Goal: Task Accomplishment & Management: Manage account settings

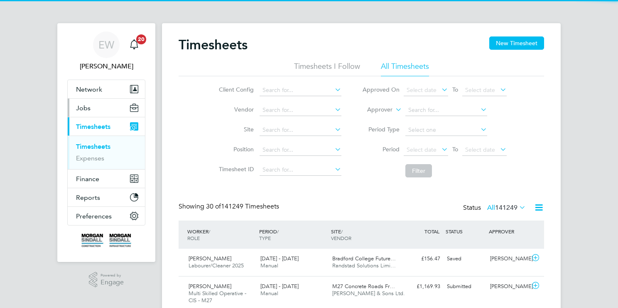
click at [85, 108] on span "Jobs" at bounding box center [83, 108] width 15 height 8
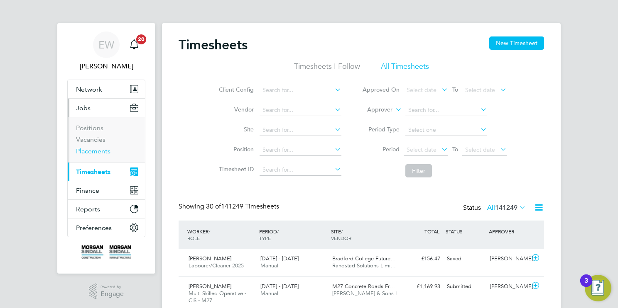
click at [91, 149] on link "Placements" at bounding box center [93, 151] width 34 height 8
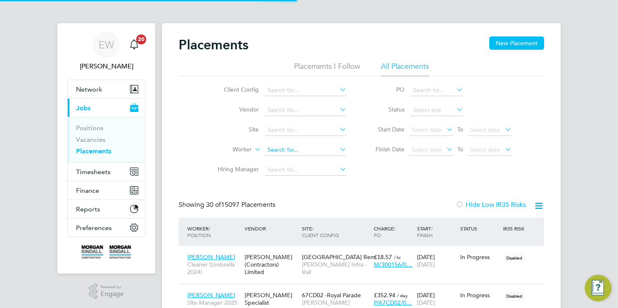
click at [309, 148] on input at bounding box center [305, 150] width 82 height 12
paste input "Adrian Coyne"
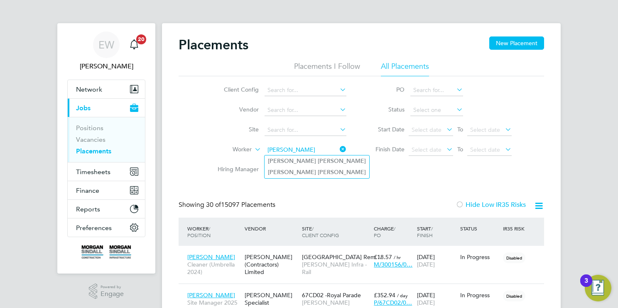
type input "Adrian Coyne"
click at [324, 162] on li "Adrian Coyne" at bounding box center [316, 161] width 105 height 11
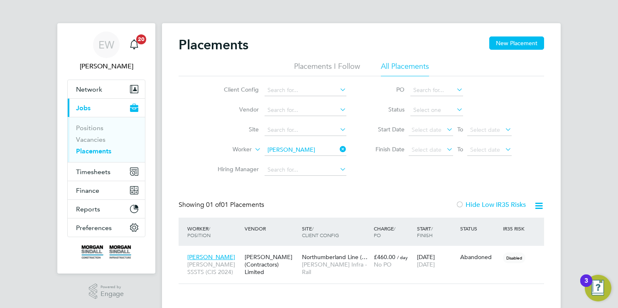
click at [318, 152] on input "Adrian Coyne" at bounding box center [305, 150] width 82 height 12
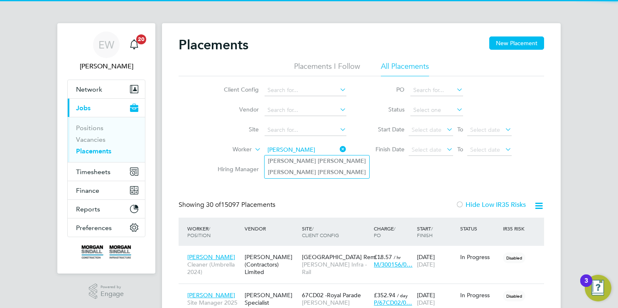
type input "Adrian Coyne"
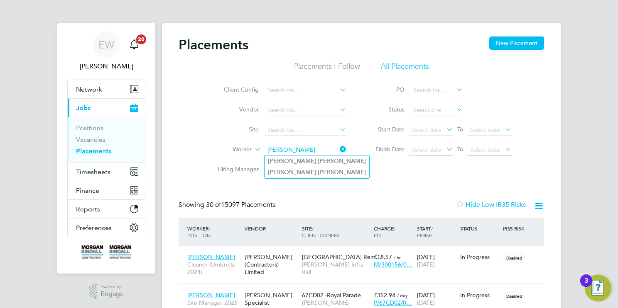
click at [321, 160] on li "Adrian Coyne" at bounding box center [316, 161] width 105 height 11
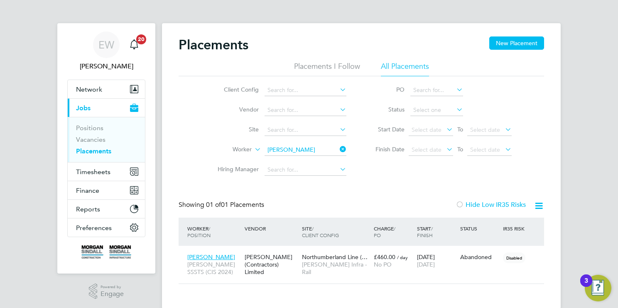
click at [319, 152] on input "Adrian Coyne" at bounding box center [305, 150] width 82 height 12
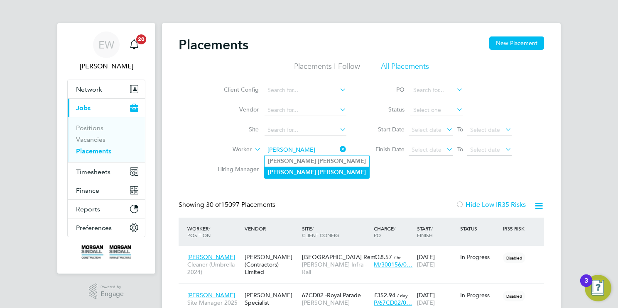
type input "Adrian Coyne"
click at [322, 171] on li "Adrian Coyne" at bounding box center [316, 172] width 105 height 11
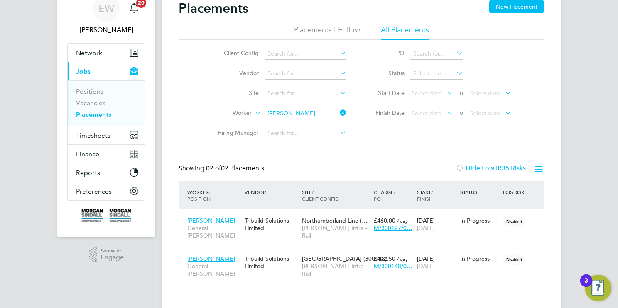
click at [312, 118] on input "Adrian Coyne" at bounding box center [305, 114] width 82 height 12
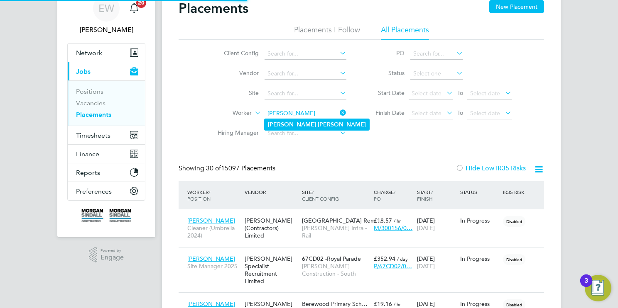
type input "Andrew Gordon"
click at [326, 120] on li "Andrew Gordon" at bounding box center [316, 124] width 105 height 11
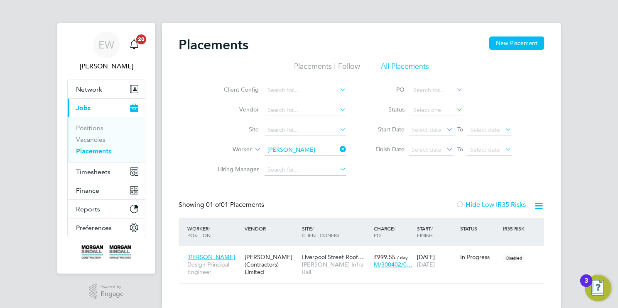
click at [316, 150] on input "Andrew Gordon" at bounding box center [305, 150] width 82 height 12
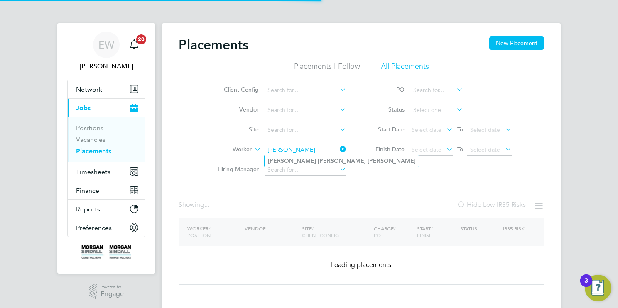
type input "Arthur Philip Mallon"
click at [367, 160] on b "Mallon" at bounding box center [391, 161] width 48 height 7
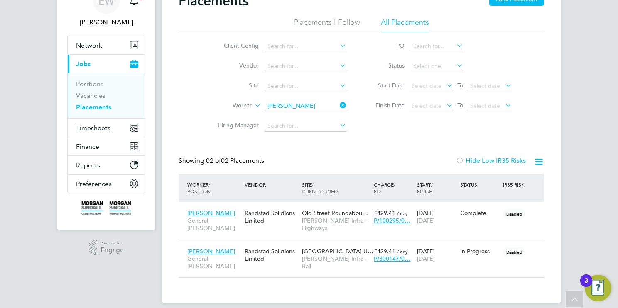
click at [294, 107] on ul "Client Config Vendor Site Worker Arthur Philip Mallon Hiring Manager" at bounding box center [279, 87] width 156 height 100
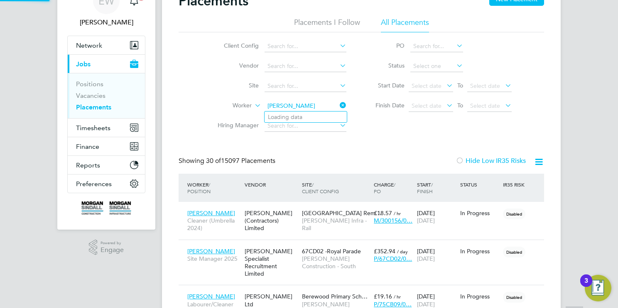
scroll to position [24, 58]
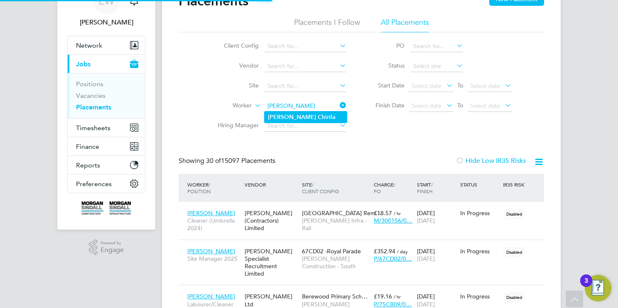
type input "Daniel-Sergiu Chirila"
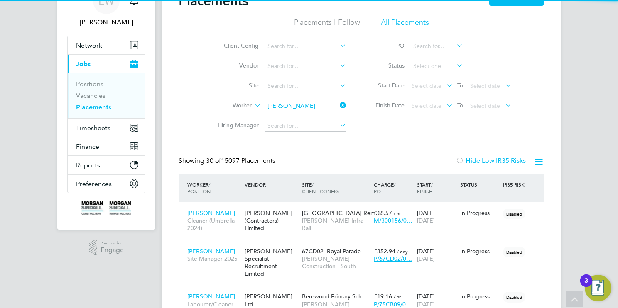
click at [321, 122] on li "Daniel-Sergiu Chirila" at bounding box center [305, 117] width 82 height 11
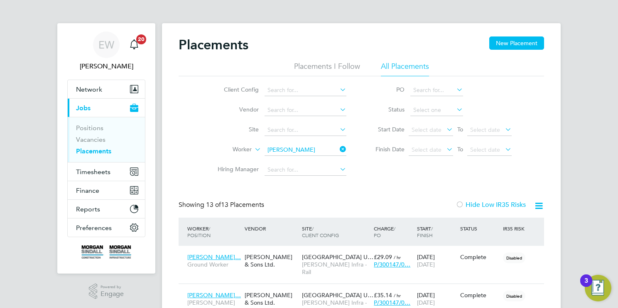
click at [315, 150] on input "Daniel-Sergiu Chirila" at bounding box center [305, 150] width 82 height 12
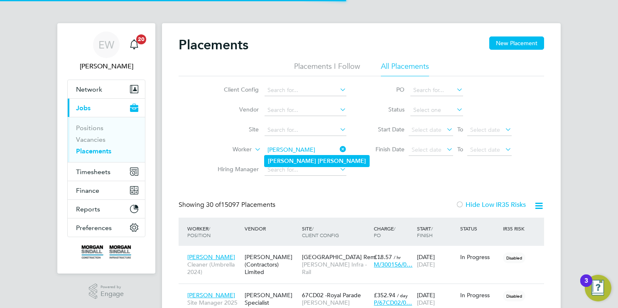
type input "Dave Thompson"
click at [333, 162] on li "Dave Thompson" at bounding box center [316, 161] width 105 height 11
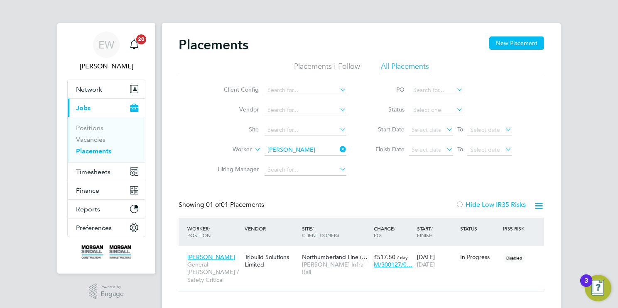
click at [309, 152] on input "Dave Thompson" at bounding box center [305, 150] width 82 height 12
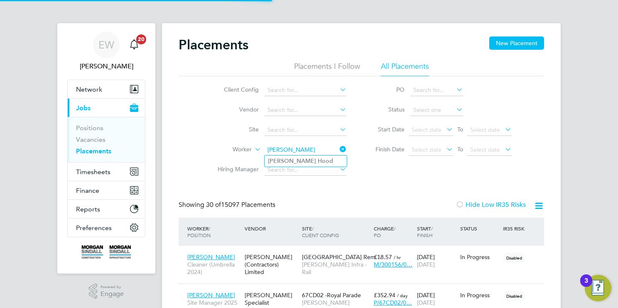
type input "Gregory Hood"
click at [312, 161] on li "Gregory Hood" at bounding box center [305, 161] width 82 height 11
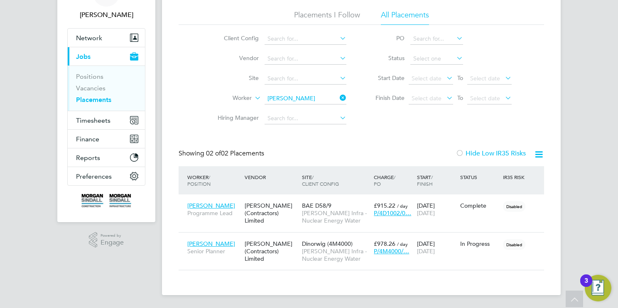
click at [313, 99] on input "Gregory Hood" at bounding box center [305, 99] width 82 height 12
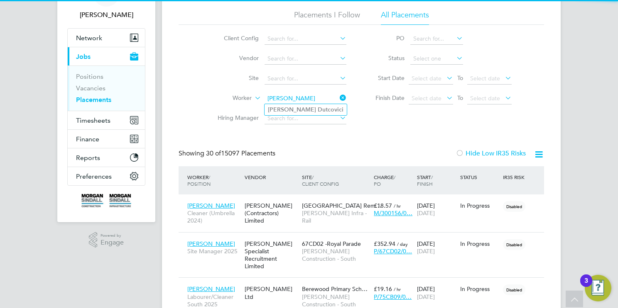
type input "Ioan Dutcovici"
click at [329, 110] on li "Ioan Dutcovici" at bounding box center [305, 109] width 82 height 11
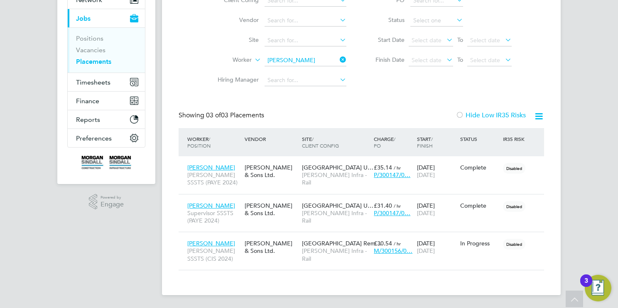
click at [301, 56] on input "Ioan Dutcovici" at bounding box center [305, 61] width 82 height 12
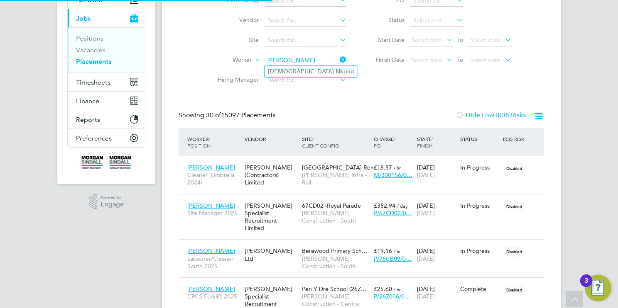
type input "Krishna Nkono"
click at [328, 73] on li "Krishna Nkono" at bounding box center [310, 71] width 93 height 11
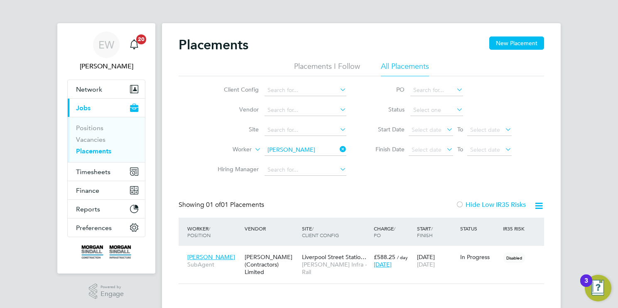
click at [317, 146] on input "Krishna Nkono" at bounding box center [305, 150] width 82 height 12
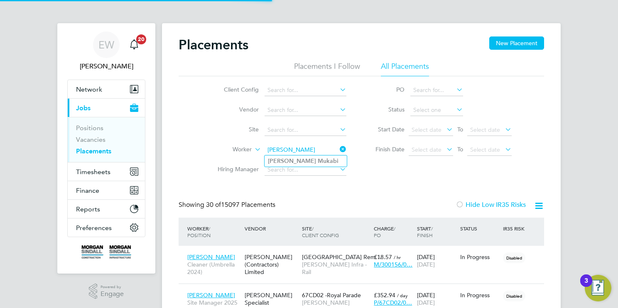
type input "Patrick Mukabi"
click at [317, 160] on li "Patrick Mukabi" at bounding box center [305, 161] width 82 height 11
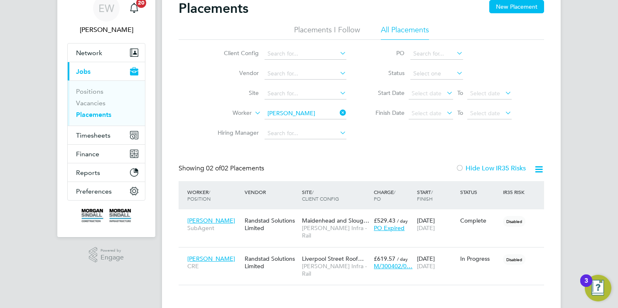
click at [306, 115] on ul "Client Config Vendor Site Worker Patrick Mukabi Hiring Manager" at bounding box center [279, 94] width 156 height 100
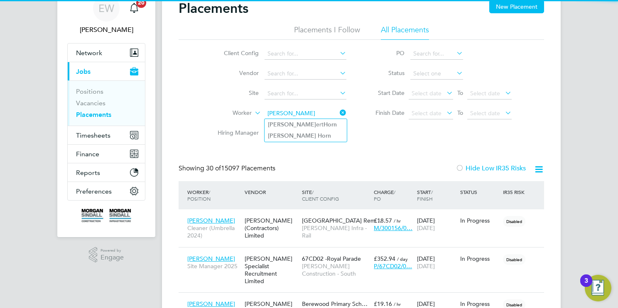
click at [324, 126] on li "Rob ert Horn" at bounding box center [305, 124] width 82 height 11
type input "Robert Horn"
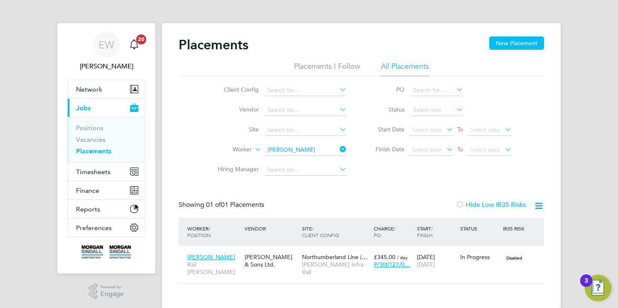
click at [299, 150] on input "Robert Horn" at bounding box center [305, 150] width 82 height 12
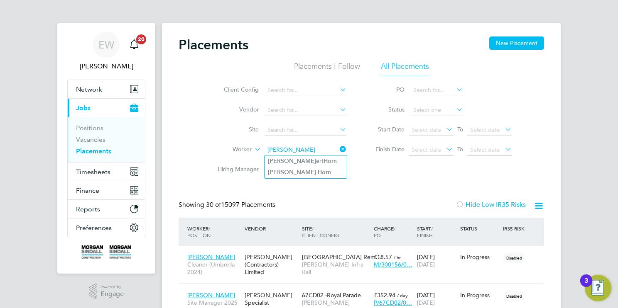
type input "Rob Horn"
click at [324, 174] on li "Rob Horn" at bounding box center [305, 172] width 82 height 11
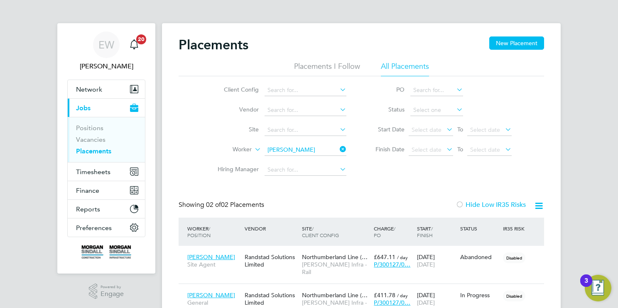
click at [301, 147] on input "Rob Horn" at bounding box center [305, 150] width 82 height 12
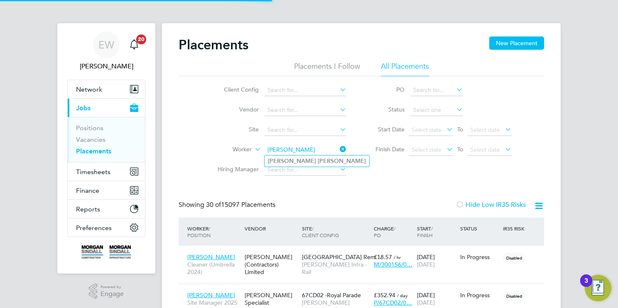
type input "Scott Clothier"
click at [308, 161] on li "Scott Clothier" at bounding box center [316, 161] width 105 height 11
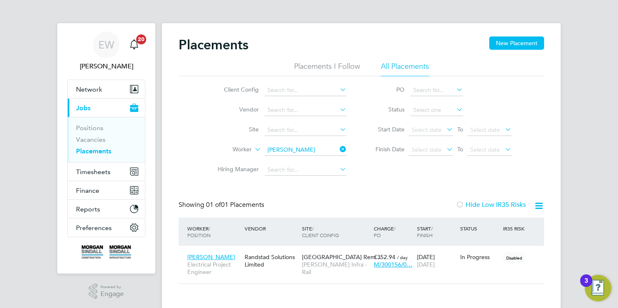
click at [295, 149] on input "Scott Clothier" at bounding box center [305, 150] width 82 height 12
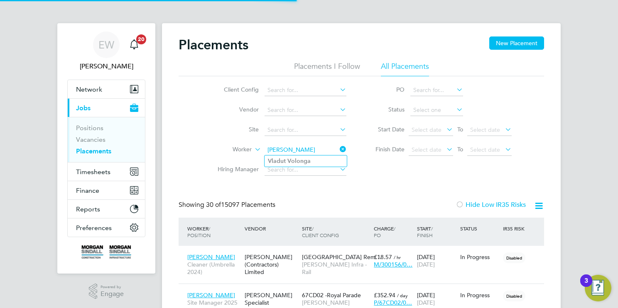
type input "Vladut Volonga"
click at [310, 162] on li "Vladut Volonga" at bounding box center [305, 161] width 82 height 11
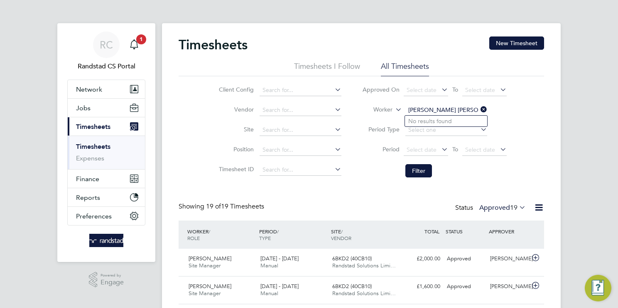
drag, startPoint x: 448, startPoint y: 110, endPoint x: 428, endPoint y: 109, distance: 19.5
click at [428, 109] on input "Tagel Mekonen Tamene" at bounding box center [446, 111] width 82 height 12
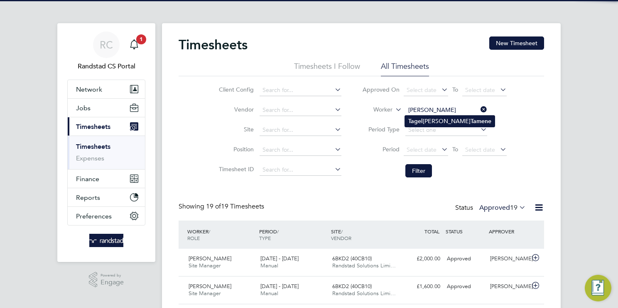
click at [441, 121] on li "Tagel Mekonen Tamene" at bounding box center [450, 121] width 90 height 11
type input "Tagel Mekonen Tamene"
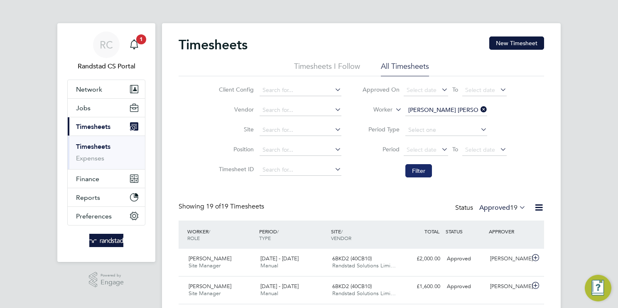
click at [415, 173] on button "Filter" at bounding box center [418, 170] width 27 height 13
click at [431, 110] on input "Tagel Mekonen Tamene" at bounding box center [446, 111] width 82 height 12
paste input "Cameron Mirembe-Lewis"
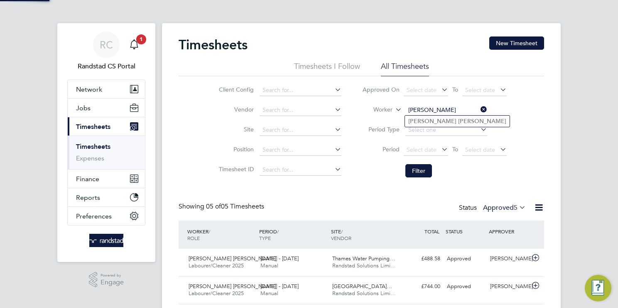
type input "Cameron Mirembe-Lewis"
click at [458, 120] on b "Mirembe-Lewis" at bounding box center [482, 121] width 48 height 7
click at [419, 166] on button "Filter" at bounding box center [418, 170] width 27 height 13
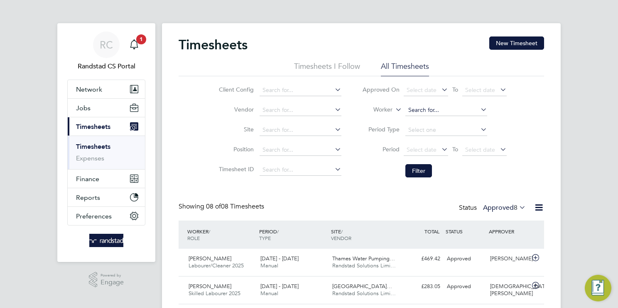
click at [428, 113] on input at bounding box center [446, 111] width 82 height 12
paste input "Lukman Seriki"
type input "Lukman Seriki"
click at [435, 120] on b "Seriki" at bounding box center [438, 121] width 15 height 7
click at [422, 172] on button "Filter" at bounding box center [418, 170] width 27 height 13
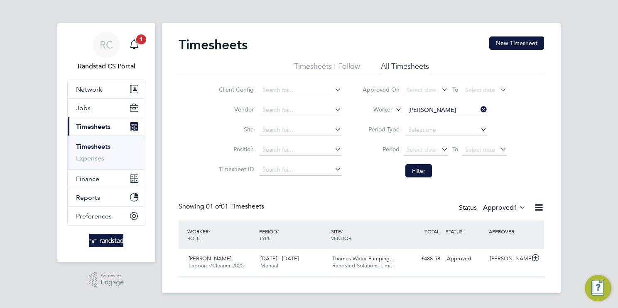
click at [442, 110] on input "Lukman Seriki" at bounding box center [446, 111] width 82 height 12
paste input "Nathan Conner"
type input "Nathan Conner"
click at [458, 122] on b "Conner" at bounding box center [482, 121] width 48 height 7
click at [426, 169] on button "Filter" at bounding box center [418, 170] width 27 height 13
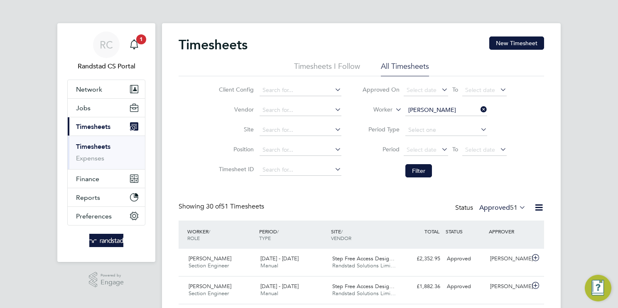
click at [451, 110] on input "Nathan Conner" at bounding box center [446, 111] width 82 height 12
paste input "Marius Ilicea"
type input "Marius Ilicea"
click at [444, 123] on li "Marius Ilicea" at bounding box center [446, 121] width 82 height 11
click at [425, 170] on button "Filter" at bounding box center [418, 170] width 27 height 13
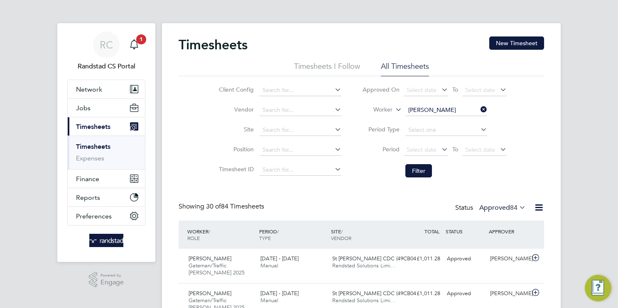
click at [433, 109] on input "Marius Ilicea" at bounding box center [446, 111] width 82 height 12
paste input "Aaron Willetts"
type input "Aaron Willetts"
click at [458, 123] on b "Willetts" at bounding box center [482, 121] width 48 height 7
drag, startPoint x: 424, startPoint y: 174, endPoint x: 379, endPoint y: 37, distance: 143.8
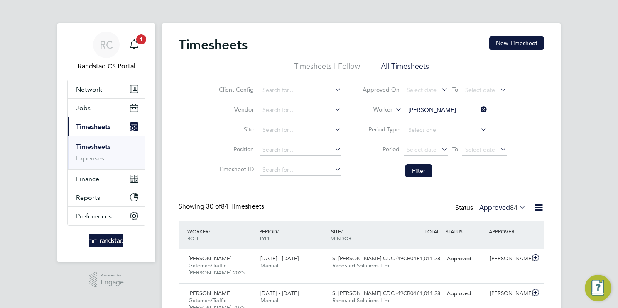
click at [423, 174] on button "Filter" at bounding box center [418, 170] width 27 height 13
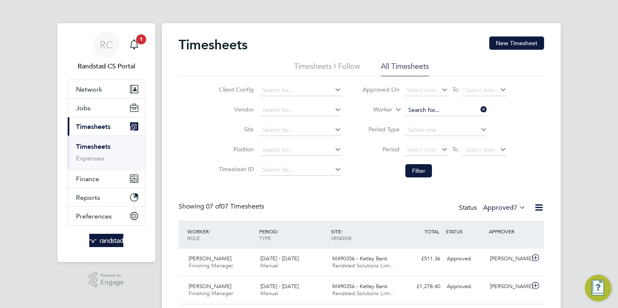
click at [437, 110] on input at bounding box center [446, 111] width 82 height 12
paste input "Aqab Hussain"
type input "Aqab Hussain"
click at [438, 122] on b "Hussain" at bounding box center [435, 121] width 21 height 7
click at [419, 171] on button "Filter" at bounding box center [418, 170] width 27 height 13
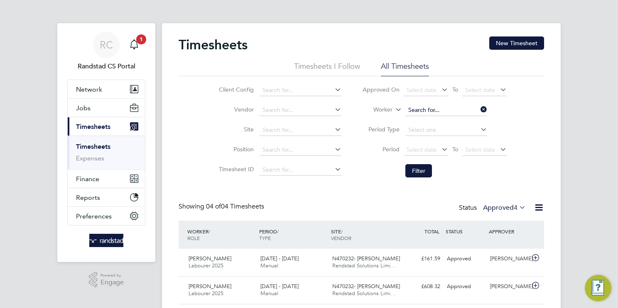
click at [443, 108] on input at bounding box center [446, 111] width 82 height 12
paste input "David French"
type input "David French"
click at [458, 124] on b "French" at bounding box center [467, 121] width 18 height 7
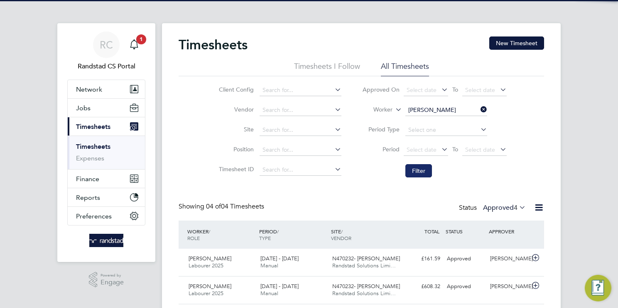
click at [424, 171] on button "Filter" at bounding box center [418, 170] width 27 height 13
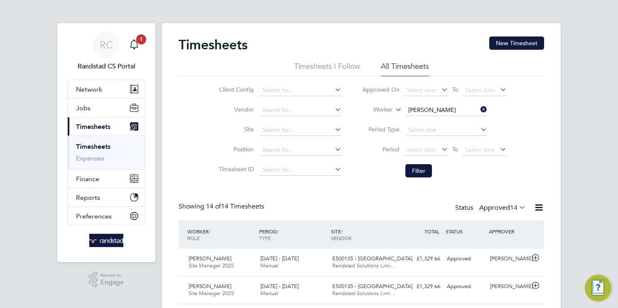
click at [428, 110] on input "David French" at bounding box center [446, 111] width 82 height 12
paste input "Marius Ilicea"
type input "Marius Ilicea"
click at [458, 121] on b "Ilicea" at bounding box center [465, 121] width 15 height 7
click at [421, 172] on button "Filter" at bounding box center [418, 170] width 27 height 13
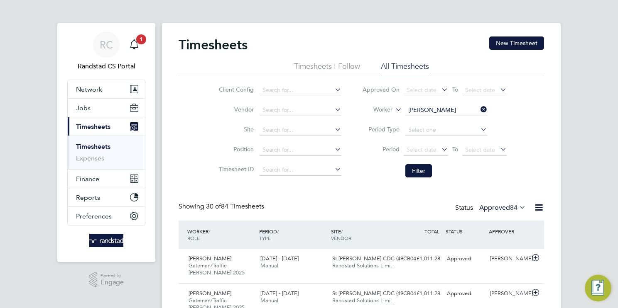
click at [438, 112] on input "Marius Ilicea" at bounding box center [446, 111] width 82 height 12
paste input "John McKellar"
click at [458, 122] on b "Mckellar" at bounding box center [482, 121] width 48 height 7
type input "John Mckellar"
click at [426, 167] on button "Filter" at bounding box center [418, 170] width 27 height 13
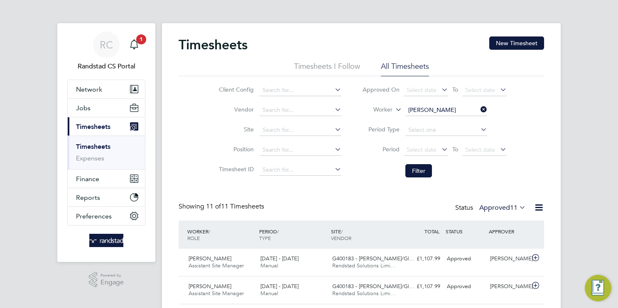
click at [414, 113] on input "John Mckellar" at bounding box center [446, 111] width 82 height 12
paste input "Hamish Tubbs"
type input "Hamish Tubbs"
click at [428, 123] on li "Hamish Tubbs" at bounding box center [446, 121] width 82 height 11
click at [424, 171] on button "Filter" at bounding box center [418, 170] width 27 height 13
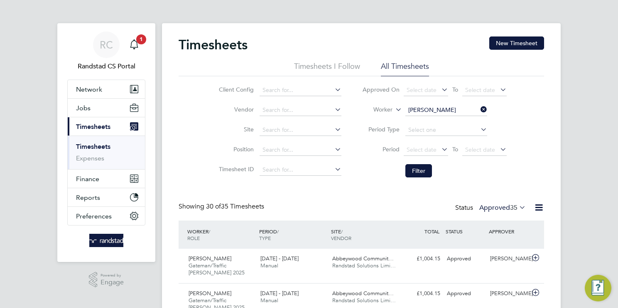
click at [446, 112] on input "[PERSON_NAME]" at bounding box center [446, 111] width 82 height 12
paste input "Stanley Agu"
type input "Stanley Agu"
click at [446, 122] on li "Stanley Agu" at bounding box center [446, 121] width 82 height 11
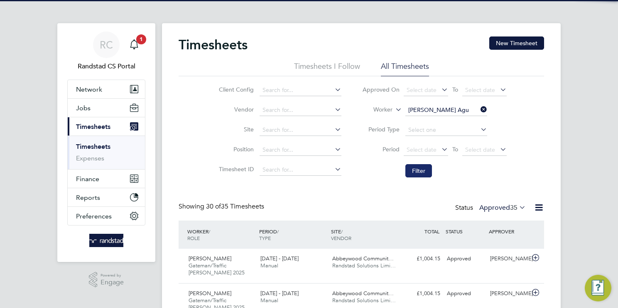
click at [420, 171] on button "Filter" at bounding box center [418, 170] width 27 height 13
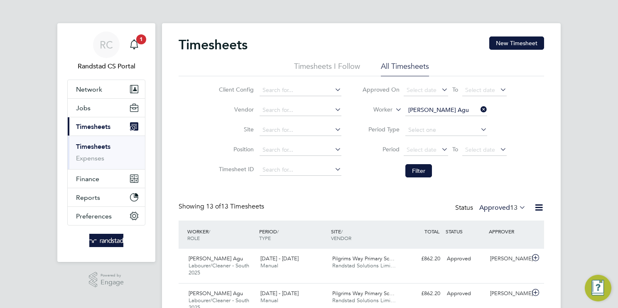
click at [422, 108] on input "Stanley Agu" at bounding box center [446, 111] width 82 height 12
paste input "John McKellar"
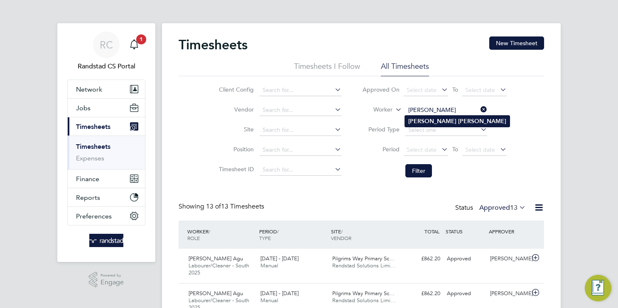
click at [458, 120] on b "Mckellar" at bounding box center [482, 121] width 48 height 7
type input "John Mckellar"
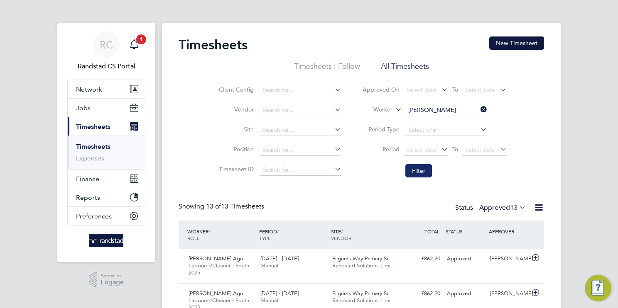
click at [416, 170] on button "Filter" at bounding box center [418, 170] width 27 height 13
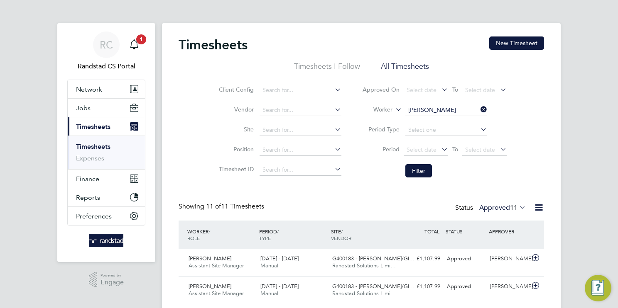
click at [433, 111] on input "John Mckellar" at bounding box center [446, 111] width 82 height 12
paste input "Angela Taylor"
type input "Angela Taylor"
click at [458, 122] on b "Taylor" at bounding box center [482, 121] width 48 height 7
click at [425, 176] on button "Filter" at bounding box center [418, 170] width 27 height 13
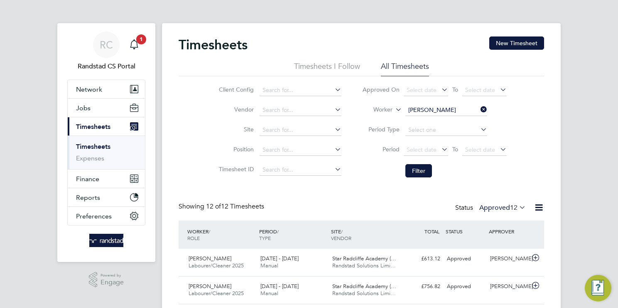
click at [442, 110] on input "Angela Taylor" at bounding box center [446, 111] width 82 height 12
paste input "Karen Michelle Williams"
drag, startPoint x: 445, startPoint y: 112, endPoint x: 424, endPoint y: 112, distance: 20.8
click at [424, 112] on input "Karen Michelle Williams" at bounding box center [446, 111] width 82 height 12
type input "Karen Michelle Williams"
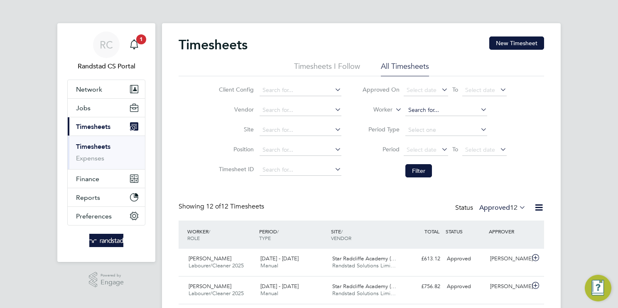
click at [445, 113] on input at bounding box center [446, 111] width 82 height 12
paste input "Jake Lawrence"
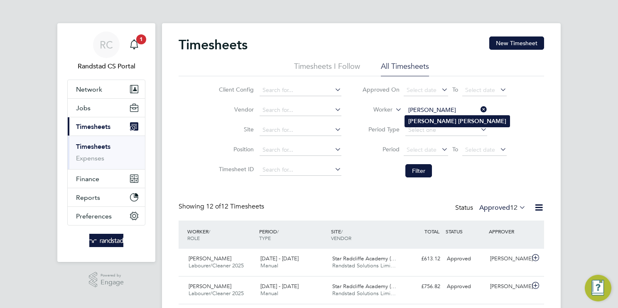
type input "Jake Lawrence"
click at [450, 125] on li "Jake Lawrence" at bounding box center [457, 121] width 105 height 11
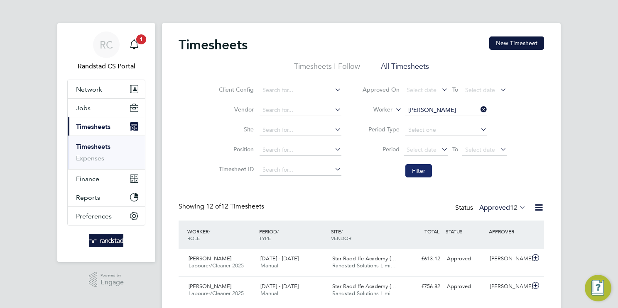
click at [418, 167] on button "Filter" at bounding box center [418, 170] width 27 height 13
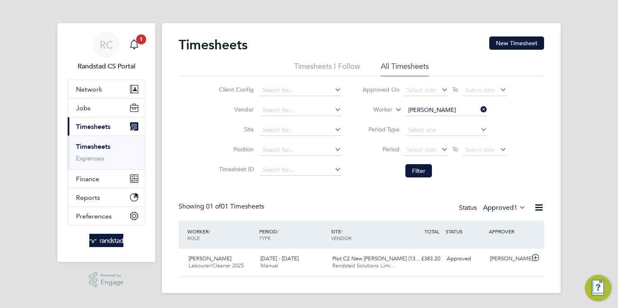
click at [454, 108] on input "Jake Lawrence" at bounding box center [446, 111] width 82 height 12
paste input "Mikiele Lilay"
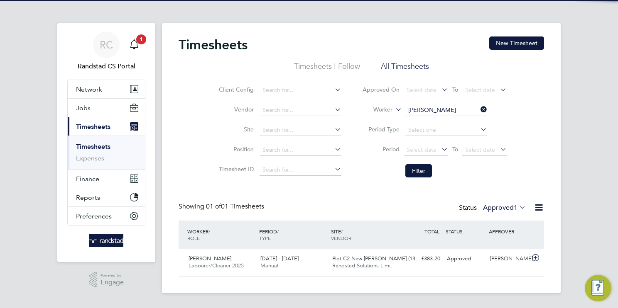
click at [453, 122] on b "Lilay" at bounding box center [454, 121] width 12 height 7
type input "Mikiele Hadush Lilay"
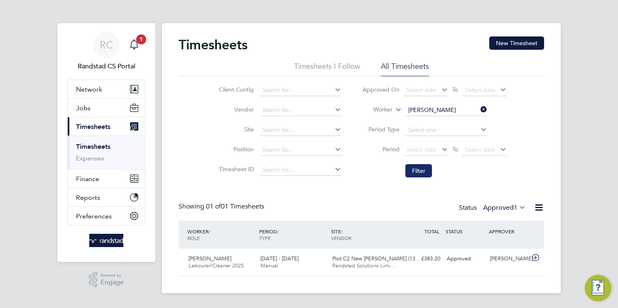
click at [415, 169] on button "Filter" at bounding box center [418, 170] width 27 height 13
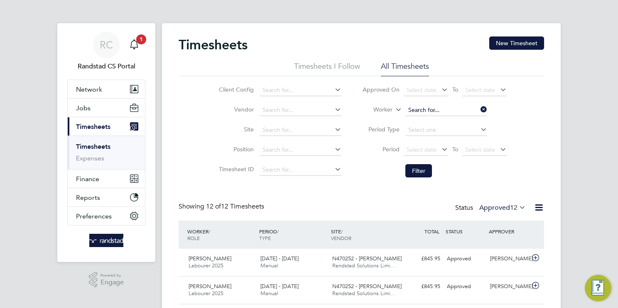
click at [438, 112] on input at bounding box center [446, 111] width 82 height 12
paste input "Jaydon Saunders"
type input "Jaydon Saunders"
click at [440, 120] on b "Saunders" at bounding box center [454, 121] width 48 height 7
click at [417, 165] on button "Filter" at bounding box center [418, 170] width 27 height 13
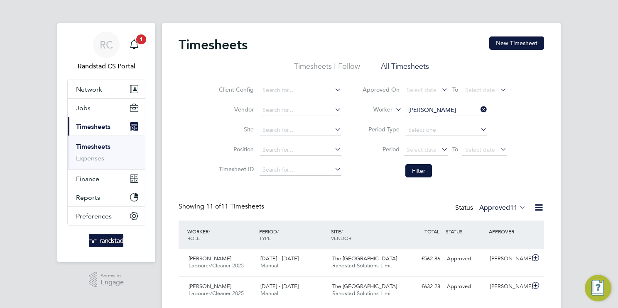
click at [467, 110] on input "Jaydon Saunders" at bounding box center [446, 111] width 82 height 12
paste input "Jake Lawrence"
type input "Jake Lawrence"
click at [458, 122] on b "Lawrence" at bounding box center [482, 121] width 48 height 7
click at [425, 169] on button "Filter" at bounding box center [418, 170] width 27 height 13
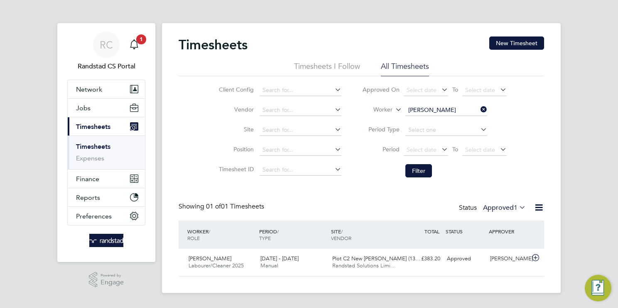
click at [454, 105] on input "Jake Lawrence" at bounding box center [446, 111] width 82 height 12
paste input "Matthew Somner"
type input "Matthew Somner"
click at [458, 122] on b "Somner" at bounding box center [468, 121] width 21 height 7
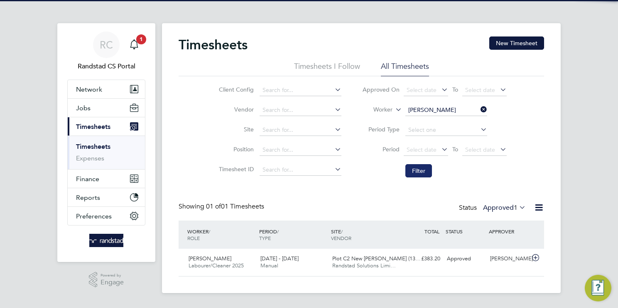
click at [417, 169] on button "Filter" at bounding box center [418, 170] width 27 height 13
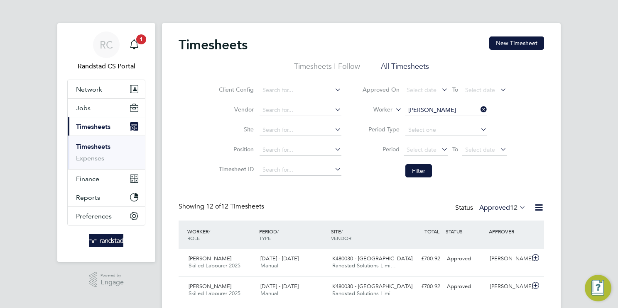
click at [453, 111] on input "Matthew Somner" at bounding box center [446, 111] width 82 height 12
paste input "Anita Cheung"
type input "Anita Cheung"
click at [451, 122] on li "Anita Cheung" at bounding box center [457, 121] width 105 height 11
click at [415, 174] on button "Filter" at bounding box center [418, 170] width 27 height 13
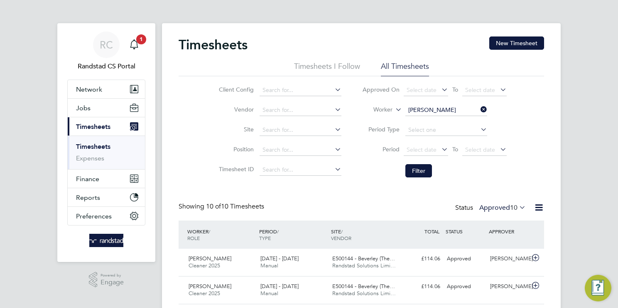
click at [463, 106] on input "Anita Cheung" at bounding box center [446, 111] width 82 height 12
paste input "Matthew Somner"
type input "Matthew Somner"
click at [458, 121] on b "Somner" at bounding box center [468, 121] width 21 height 7
drag, startPoint x: 421, startPoint y: 172, endPoint x: 324, endPoint y: 24, distance: 176.8
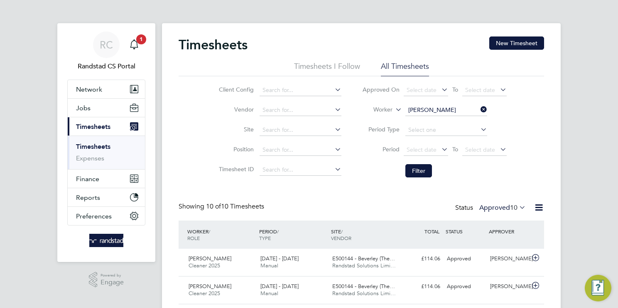
click at [421, 172] on button "Filter" at bounding box center [418, 170] width 27 height 13
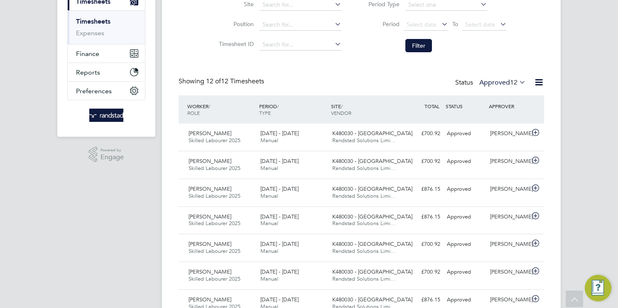
scroll to position [12, 0]
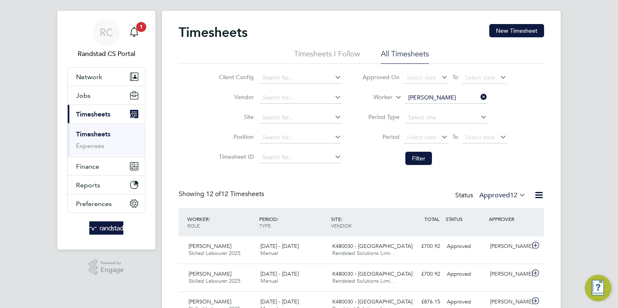
click at [426, 96] on input "Matthew Somner" at bounding box center [446, 98] width 82 height 12
paste input "Hamish Tubbs"
type input "Hamish Tubbs"
click at [435, 108] on b "Tubbs" at bounding box center [454, 108] width 48 height 7
click at [418, 158] on button "Filter" at bounding box center [418, 158] width 27 height 13
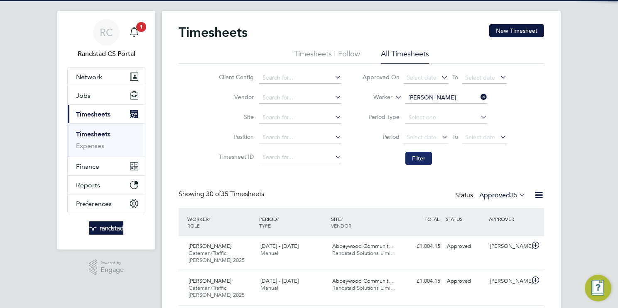
scroll to position [4, 4]
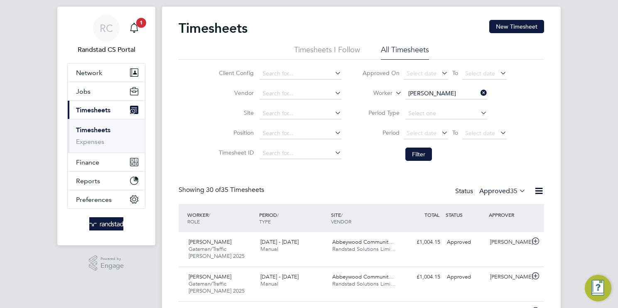
click at [517, 189] on icon at bounding box center [517, 191] width 0 height 12
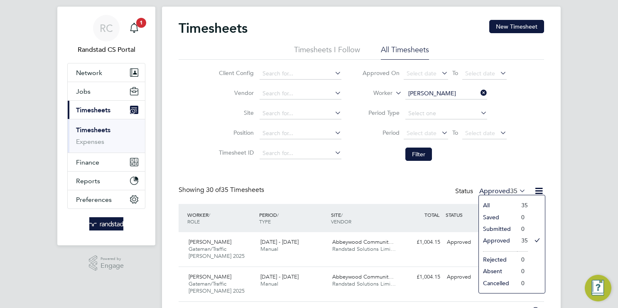
click at [311, 192] on div "Showing 30 of 35 Timesheets Status Approved 35" at bounding box center [361, 195] width 365 height 18
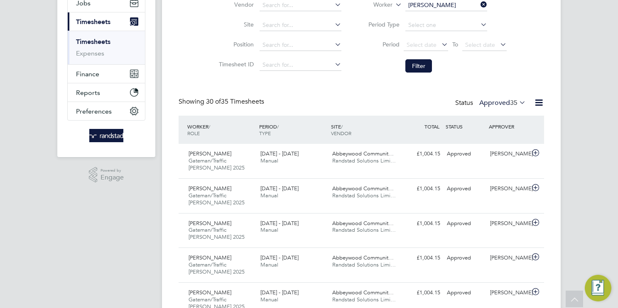
scroll to position [22, 0]
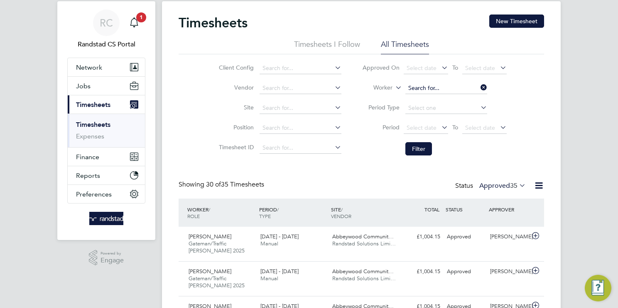
click at [428, 84] on input at bounding box center [446, 89] width 82 height 12
paste input "David French"
type input "David French"
click at [458, 98] on b "French" at bounding box center [467, 99] width 18 height 7
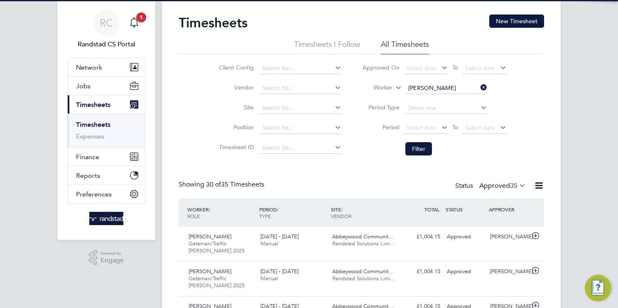
click at [416, 146] on button "Filter" at bounding box center [418, 148] width 27 height 13
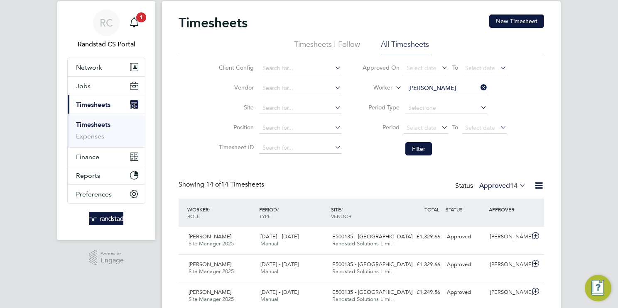
scroll to position [4, 4]
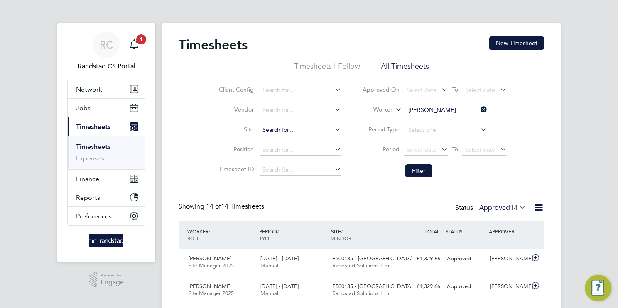
click at [289, 130] on input at bounding box center [300, 131] width 82 height 12
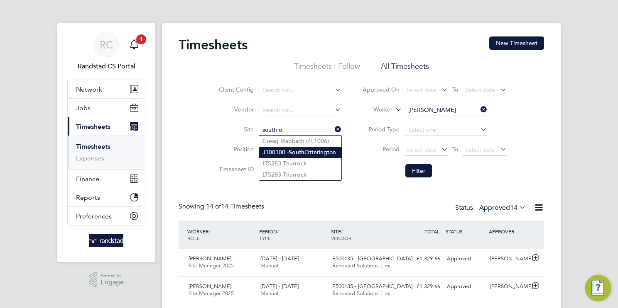
click at [323, 153] on li "J100100 - S o uth Otterington" at bounding box center [300, 152] width 82 height 11
type input "J100100 - South Otterington"
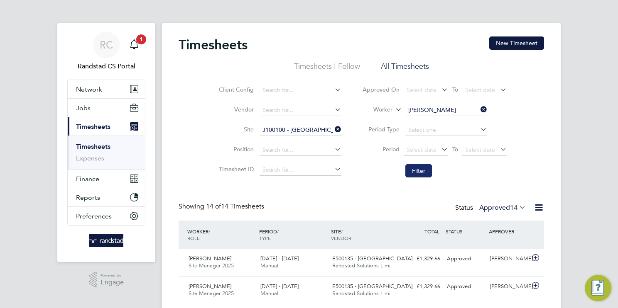
click at [420, 173] on button "Filter" at bounding box center [418, 170] width 27 height 13
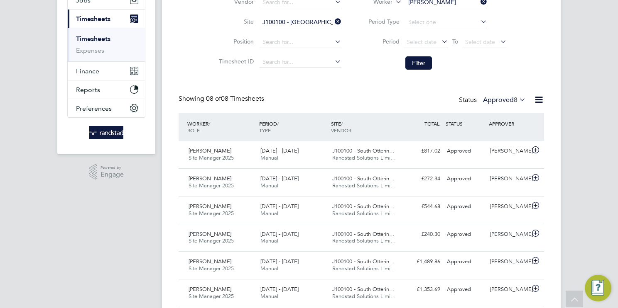
click at [333, 24] on icon at bounding box center [333, 22] width 0 height 12
click at [414, 61] on button "Filter" at bounding box center [418, 62] width 27 height 13
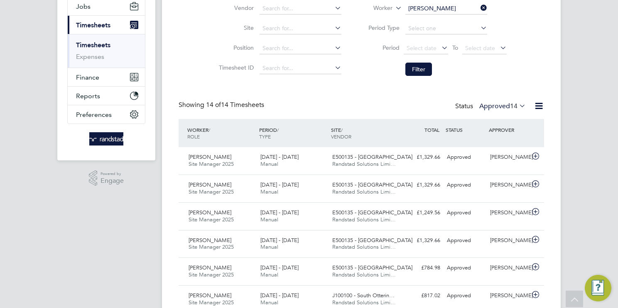
click at [448, 10] on input "David French" at bounding box center [446, 9] width 82 height 12
paste input "Olumide Princewill Oshindele"
drag, startPoint x: 458, startPoint y: 7, endPoint x: 509, endPoint y: 17, distance: 51.2
click at [509, 17] on li "Worker Olumide Princewill Oshindele" at bounding box center [434, 9] width 165 height 20
click at [450, 20] on b "Princewill" at bounding box center [446, 19] width 27 height 7
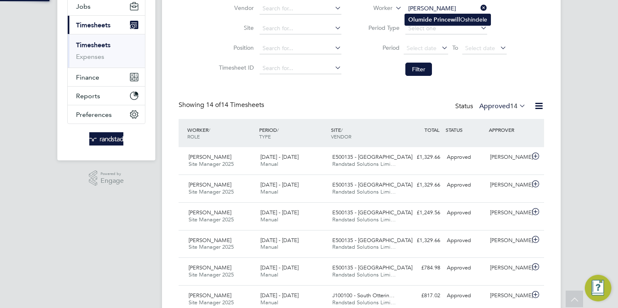
type input "Olumide Princewill Oshindele"
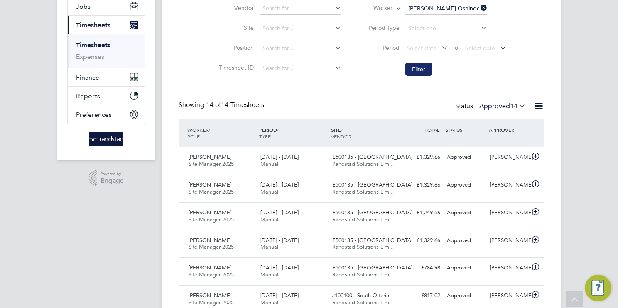
click at [417, 70] on button "Filter" at bounding box center [418, 69] width 27 height 13
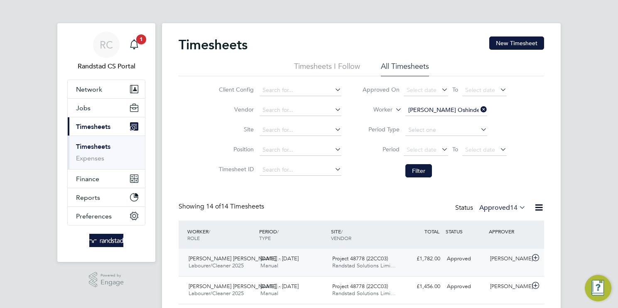
click at [336, 265] on span "Randstad Solutions Limi…" at bounding box center [364, 265] width 64 height 7
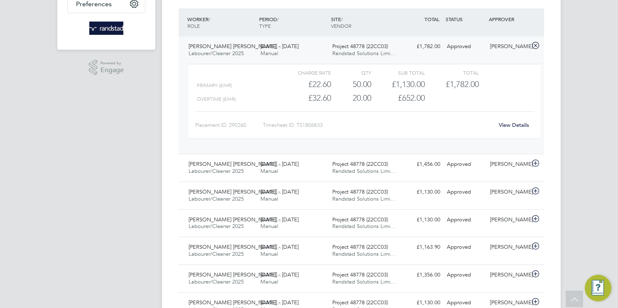
click at [517, 123] on link "View Details" at bounding box center [514, 125] width 30 height 7
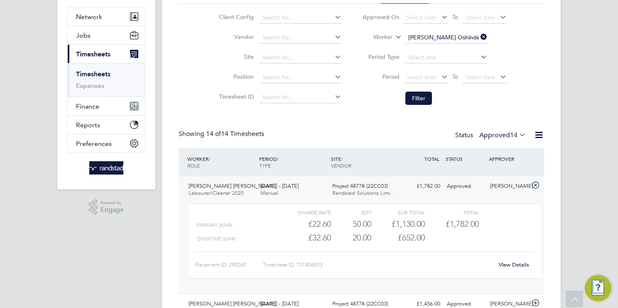
scroll to position [0, 0]
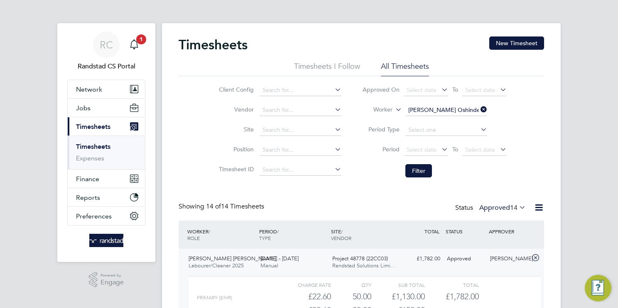
click at [448, 109] on input "Olumide Princewill Oshindele" at bounding box center [446, 111] width 82 height 12
paste input "Alan Wilson"
type input "Alan Wilson"
click at [447, 121] on li "Alan Wilson" at bounding box center [457, 121] width 105 height 11
click at [417, 171] on button "Filter" at bounding box center [418, 170] width 27 height 13
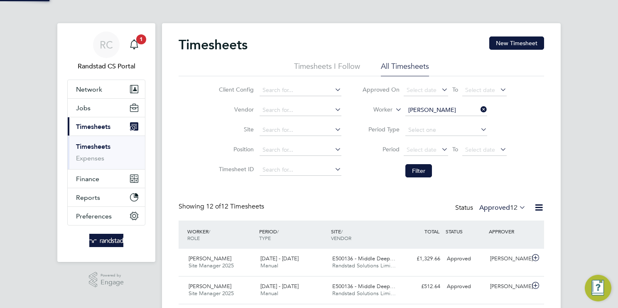
scroll to position [21, 72]
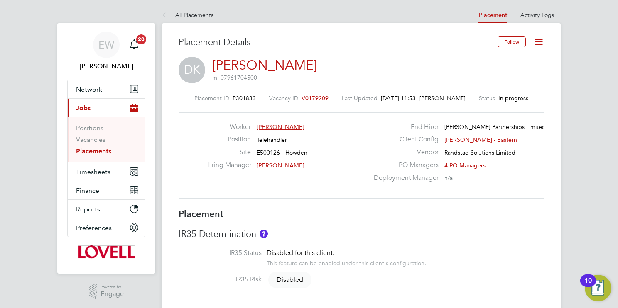
click at [90, 152] on link "Placements" at bounding box center [93, 151] width 35 height 8
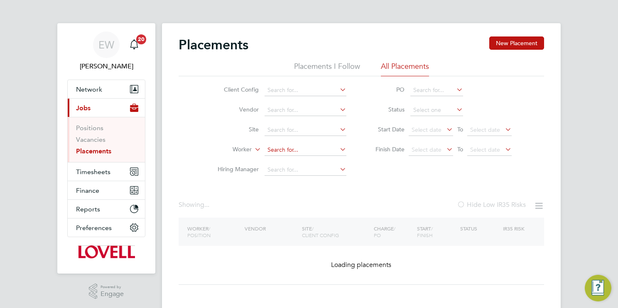
click at [308, 152] on input at bounding box center [305, 150] width 82 height 12
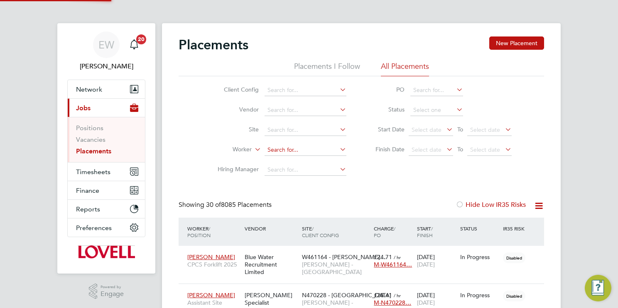
paste input "[PERSON_NAME]"
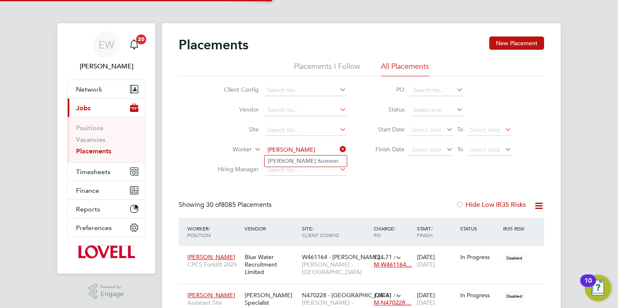
type input "Matthew Somner"
click at [315, 160] on li "Matthew Somner" at bounding box center [305, 161] width 82 height 11
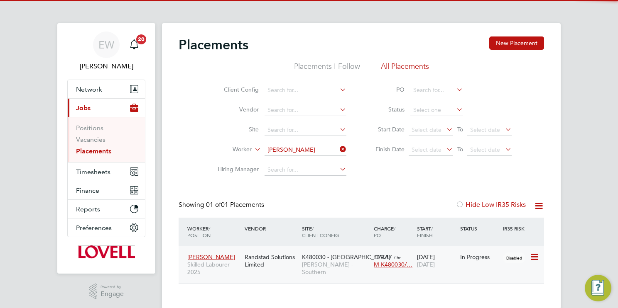
click at [322, 256] on span "K480030 - Littlehampton" at bounding box center [346, 257] width 88 height 7
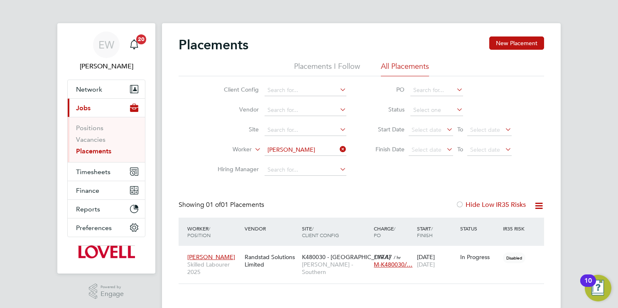
drag, startPoint x: 313, startPoint y: 145, endPoint x: 313, endPoint y: 151, distance: 5.8
click at [313, 145] on input "Matthew Somner" at bounding box center [305, 150] width 82 height 12
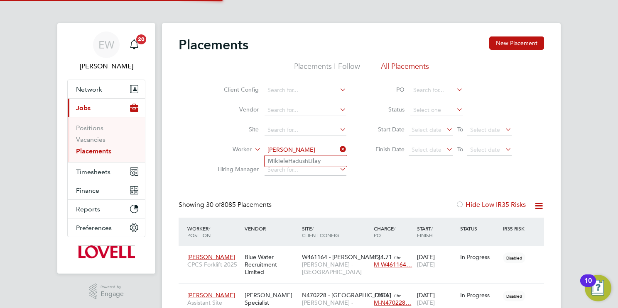
click at [312, 162] on b "Lilay" at bounding box center [314, 161] width 12 height 7
type input "Mikiele Hadush Lilay"
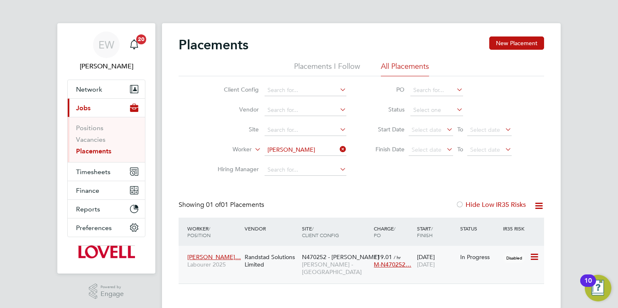
click at [323, 262] on span "Lovell - North West" at bounding box center [336, 268] width 68 height 15
click at [326, 149] on input "Mikiele Hadush Lilay" at bounding box center [305, 150] width 82 height 12
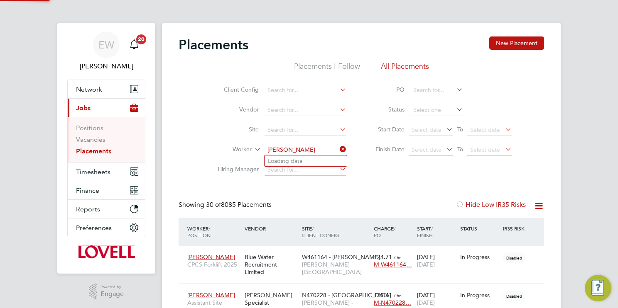
scroll to position [24, 72]
type input "David French"
click at [323, 162] on li "David French" at bounding box center [305, 161] width 82 height 11
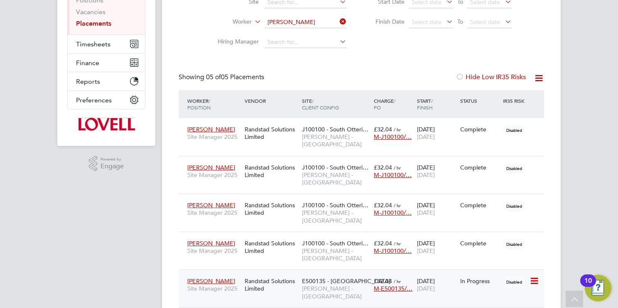
click at [330, 274] on div "E500135 - Spencerbeck Lovell - North East" at bounding box center [336, 289] width 72 height 31
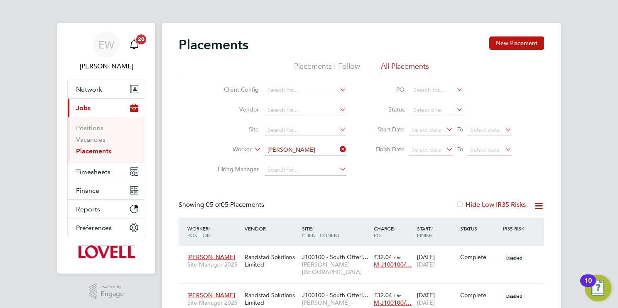
click at [298, 154] on input "David French" at bounding box center [305, 150] width 82 height 12
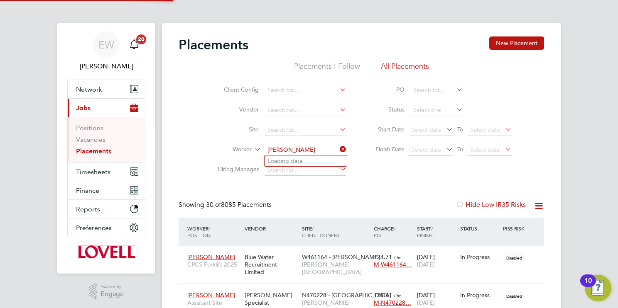
scroll to position [24, 72]
type input "Alan Wilson"
click at [303, 162] on li "Alan Wilson" at bounding box center [316, 161] width 105 height 11
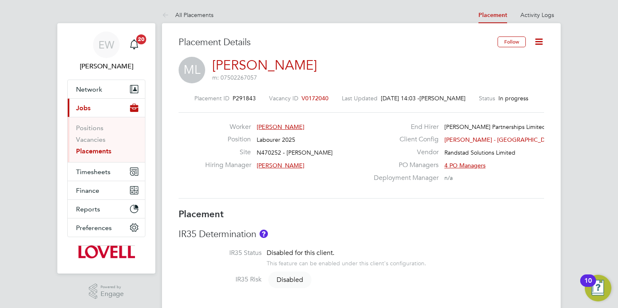
click at [541, 40] on icon at bounding box center [539, 42] width 10 height 10
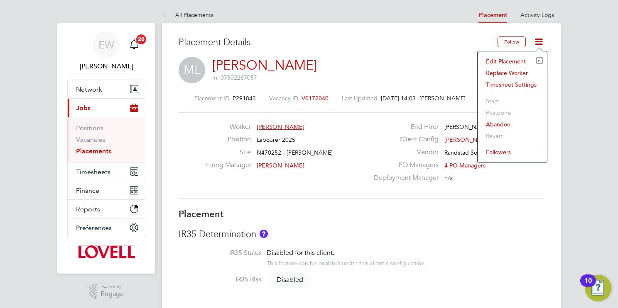
click at [514, 59] on li "Edit Placement e" at bounding box center [512, 62] width 61 height 12
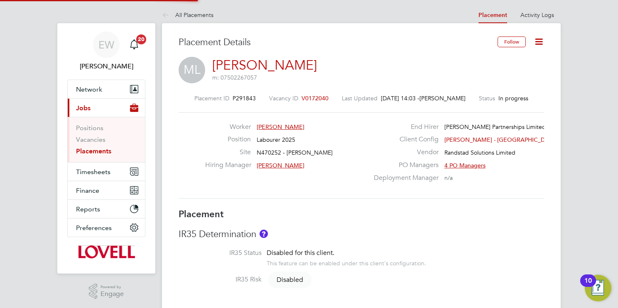
type input "Jamie Phillipson"
type input "03 Jun 2025"
type input "[DATE]"
type input "08:00"
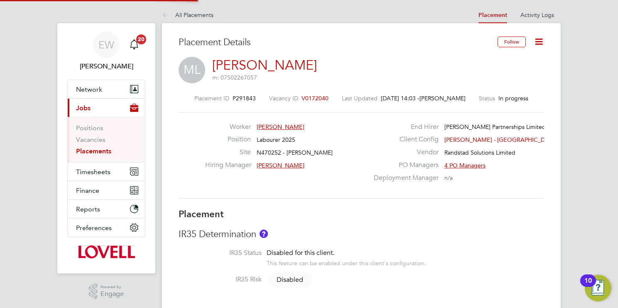
type input "17:00"
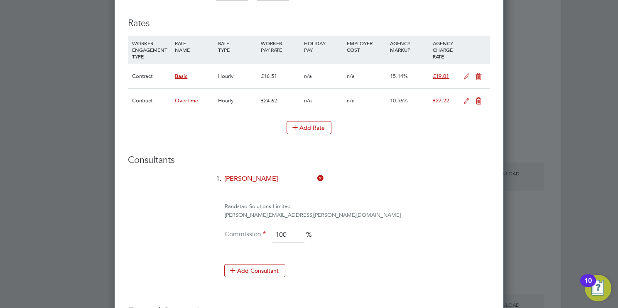
click at [465, 73] on icon at bounding box center [466, 76] width 10 height 7
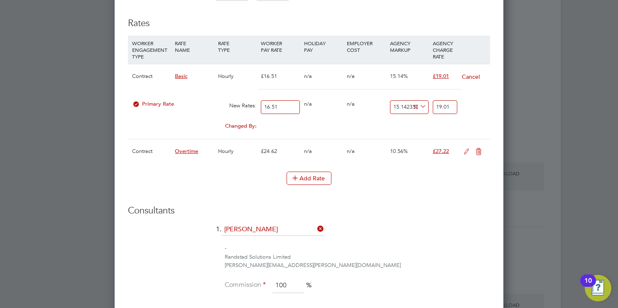
drag, startPoint x: 212, startPoint y: 101, endPoint x: 208, endPoint y: 95, distance: 6.8
click at [211, 101] on div "Primary Rate New Rates: 16.51 0 n/a 0 n/a 15.142337976983645 0 % 19.01" at bounding box center [309, 107] width 362 height 22
type input "1"
type input "1.1514233797698366"
type input "16"
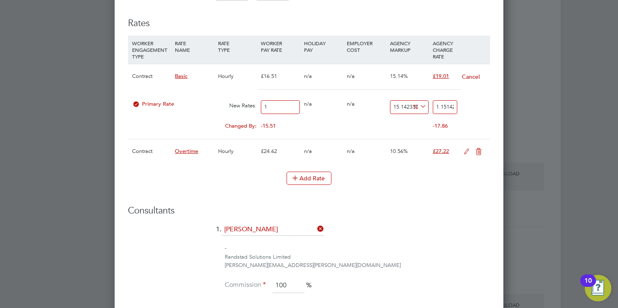
type input "18.422774076317385"
type input "16.91"
type input "19.470569351907933"
type input "16.91"
click at [445, 105] on input "19.470569351907933" at bounding box center [445, 107] width 24 height 14
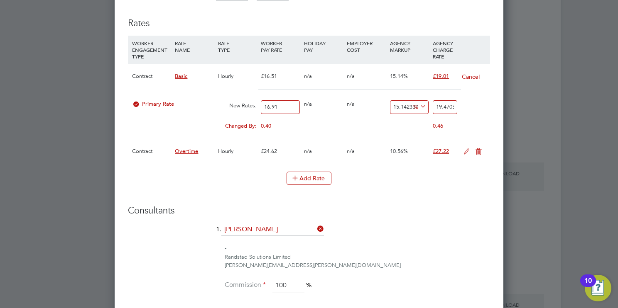
click at [445, 105] on input "19.470569351907933" at bounding box center [445, 107] width 24 height 14
type input "-94.08633944411591"
type input "1"
type input "12.359550561797754"
type input "19"
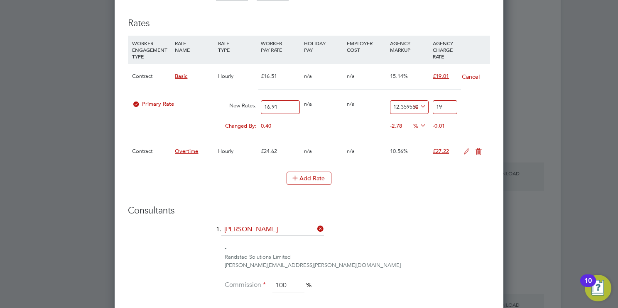
type input "15.316380839739798"
type input "19.5"
type input "15.37551744529864"
type input "19.51"
click at [467, 149] on icon at bounding box center [466, 152] width 10 height 7
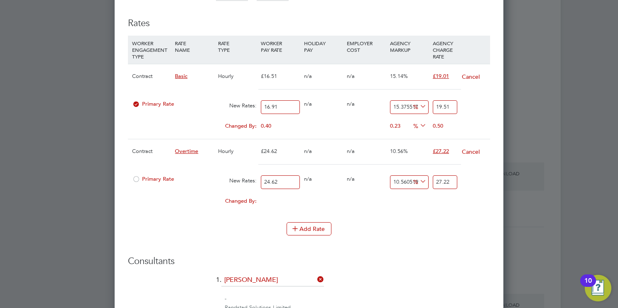
drag, startPoint x: 287, startPoint y: 179, endPoint x: 224, endPoint y: 176, distance: 63.6
click at [225, 176] on div "Primary Rate New Rates: 24.62 0 n/a 0 n/a 10.560519902518278 0 % 27.22" at bounding box center [309, 182] width 362 height 22
type input "2"
type input "2.2112103980503655"
type input "25"
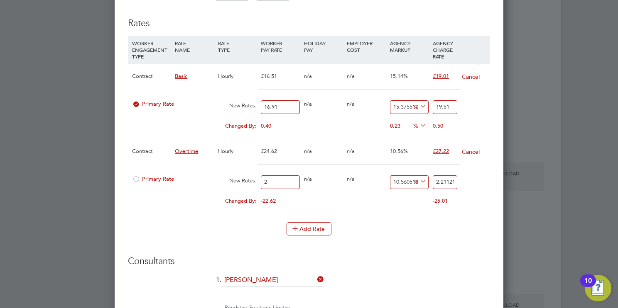
type input "27.64012997562957"
type input "25.5"
type input "28.192932575142162"
type input "25.52"
type input "28.215044679122663"
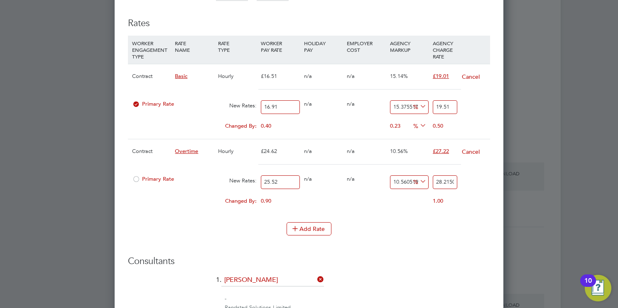
type input "25.52"
click at [444, 180] on input "28.215044679122663" at bounding box center [445, 183] width 24 height 14
type input "-92.16300940438872"
type input "2"
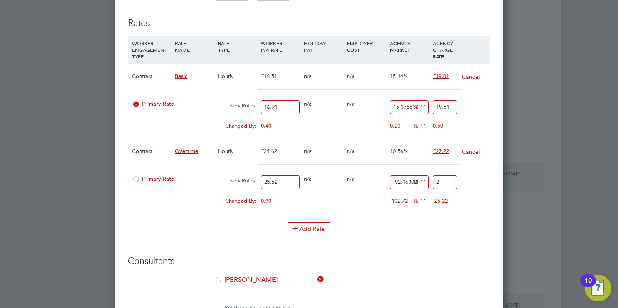
type input "9.717868338557993"
type input "28"
type input "10.109717868338558"
type input "28.1"
type input "10.18808777429467"
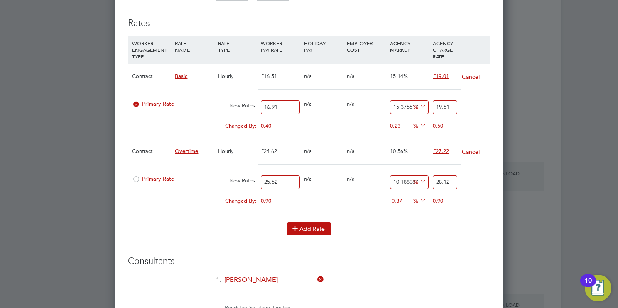
type input "28.12"
click at [317, 224] on button "Add Rate" at bounding box center [308, 229] width 45 height 13
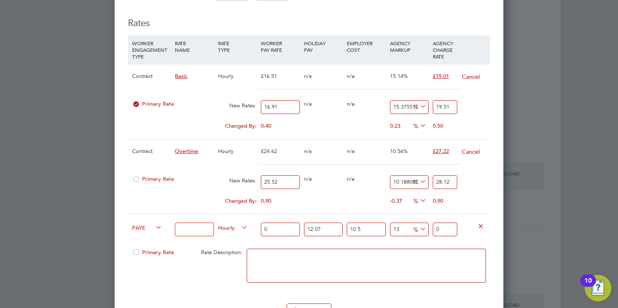
click at [142, 228] on span "PAYE" at bounding box center [147, 227] width 30 height 9
click at [151, 234] on li "Contract" at bounding box center [145, 235] width 33 height 10
click at [198, 225] on input at bounding box center [194, 230] width 39 height 14
click at [189, 227] on input "Ovetime 2" at bounding box center [194, 230] width 39 height 14
type input "Overtime 2"
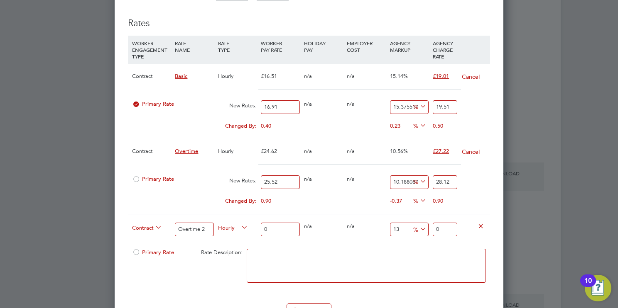
drag, startPoint x: 276, startPoint y: 227, endPoint x: 206, endPoint y: 225, distance: 69.4
click at [206, 225] on div "Contract Overtime 2 Hourly 0 0 n/a 0 n/a 13 0 % 0" at bounding box center [309, 229] width 362 height 31
type input "3"
type input "3.39"
type input "34"
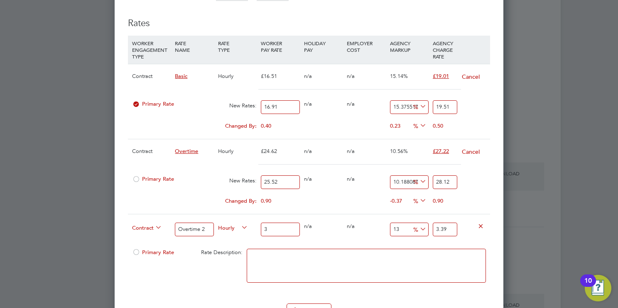
type input "38.42"
type input "34.1"
type input "38.533"
type input "34.13"
type input "38.5669"
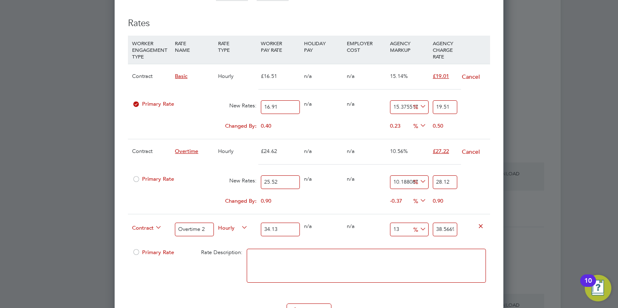
type input "34.13"
click at [441, 225] on input "38.5669" at bounding box center [445, 230] width 24 height 14
type input "-91.21007910928802"
type input "36"
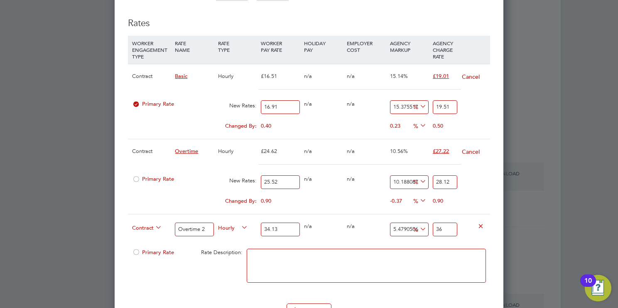
type input "7.530032229709932"
type input "36.7"
type input "7.6179314386170525"
type input "36.73"
click at [462, 265] on textarea at bounding box center [366, 266] width 239 height 34
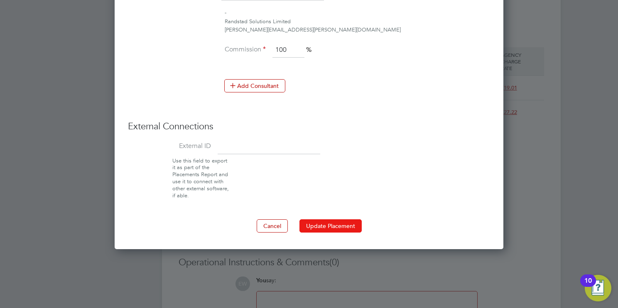
click at [341, 225] on button "Update Placement" at bounding box center [330, 226] width 62 height 13
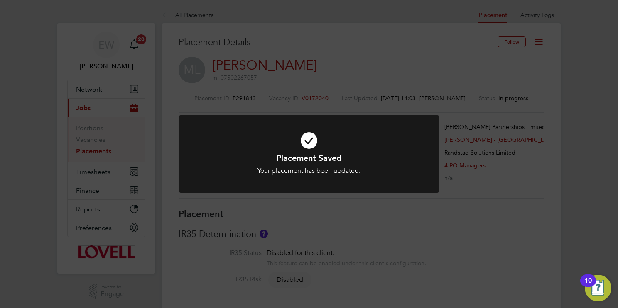
click at [397, 239] on div "Placement Saved Your placement has been updated. Cancel Okay" at bounding box center [309, 154] width 618 height 308
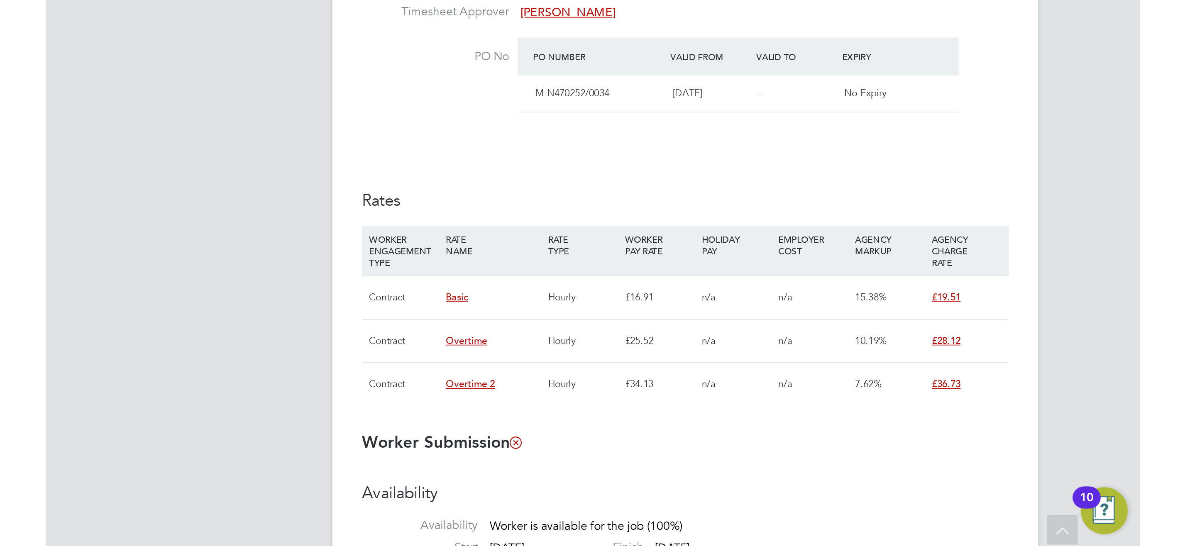
scroll to position [455, 0]
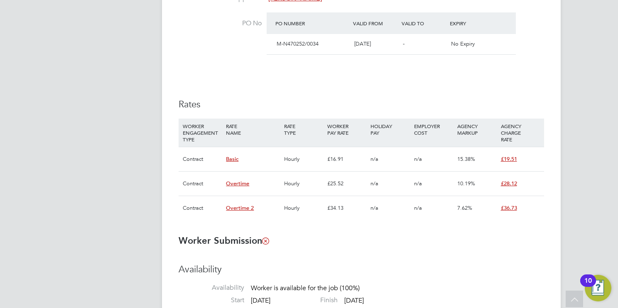
click at [181, 86] on div "Details Start Date 03 Jun 2025 DAYS (64 working days) Finish Date 29 Aug 2025 W…" at bounding box center [361, 51] width 365 height 356
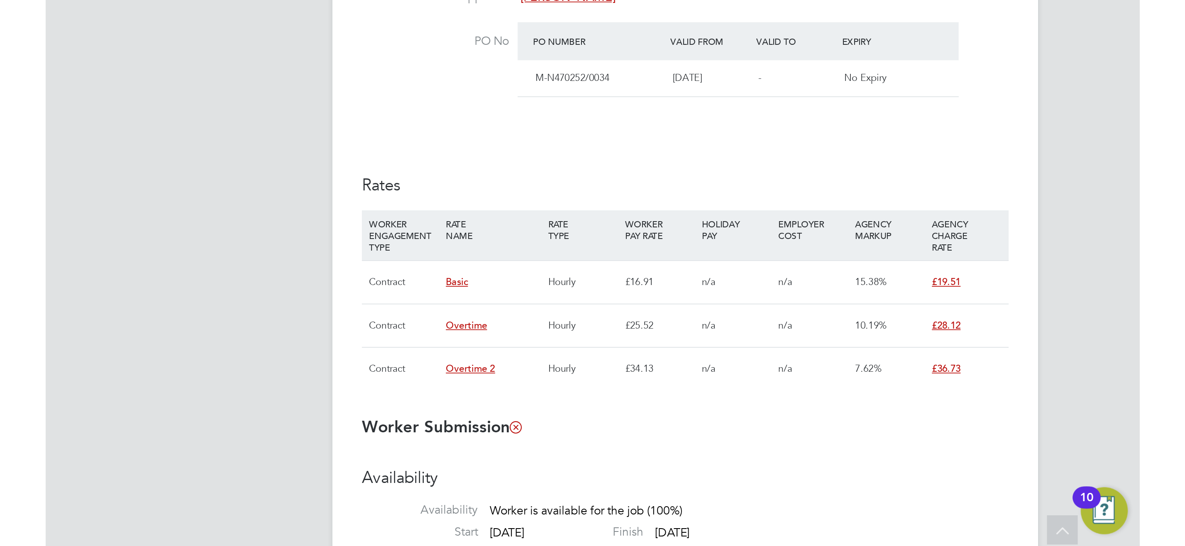
scroll to position [4, 4]
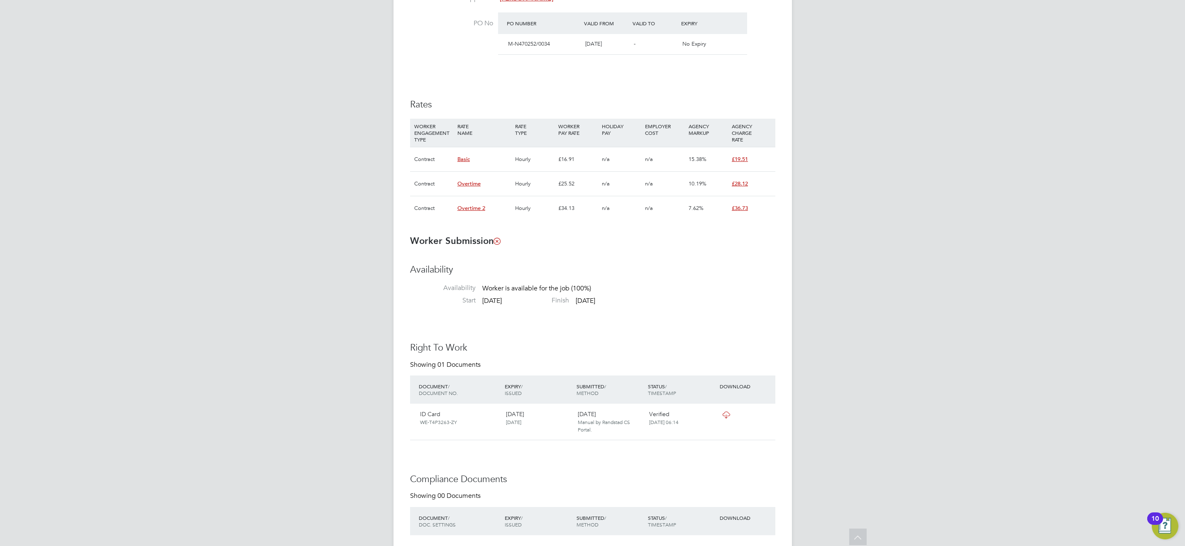
drag, startPoint x: 504, startPoint y: 105, endPoint x: 469, endPoint y: 120, distance: 38.5
click at [504, 105] on h3 "Rates" at bounding box center [592, 105] width 365 height 12
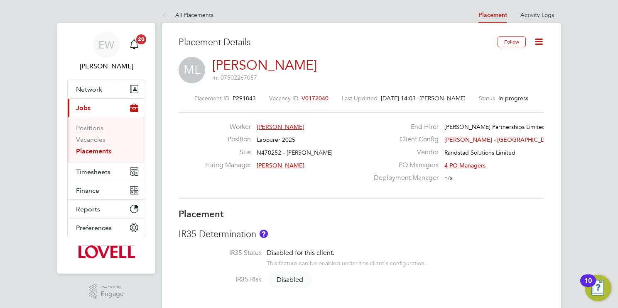
scroll to position [13, 164]
click at [97, 149] on link "Placements" at bounding box center [93, 151] width 35 height 8
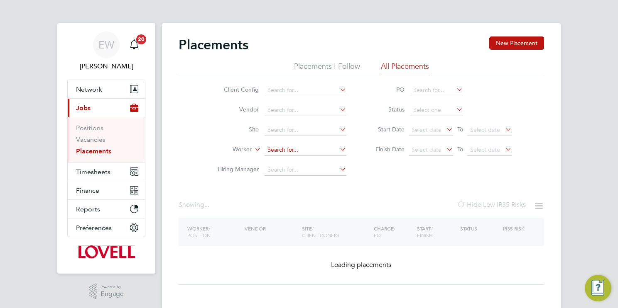
click at [294, 151] on input at bounding box center [305, 150] width 82 height 12
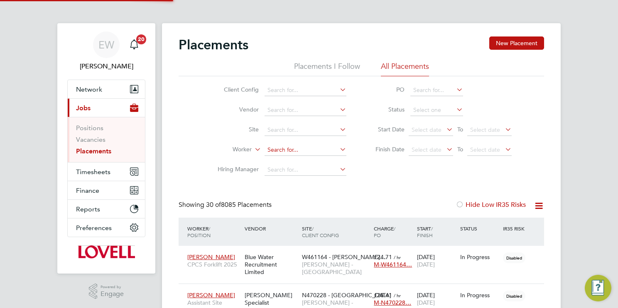
paste input "John McKellar"
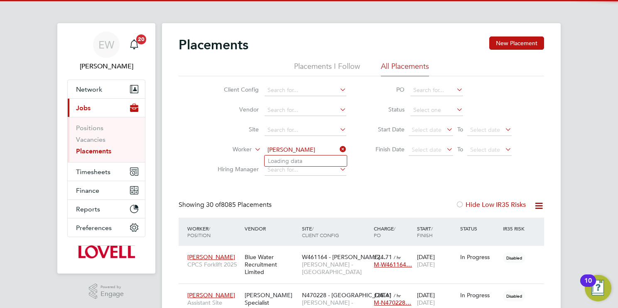
scroll to position [24, 72]
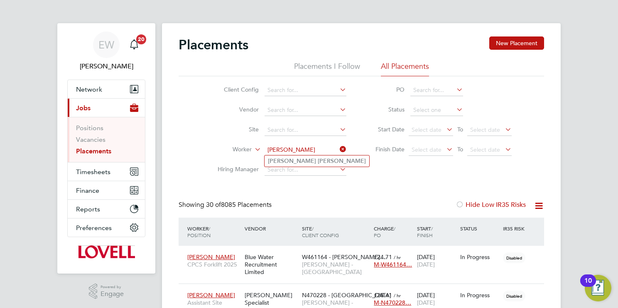
click at [318, 162] on b "Mckellar" at bounding box center [342, 161] width 48 height 7
type input "John Mckellar"
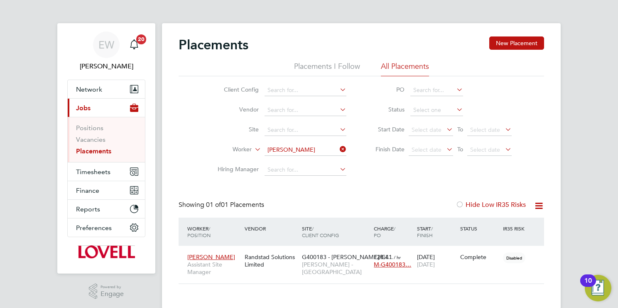
click at [307, 151] on input "John Mckellar" at bounding box center [305, 150] width 82 height 12
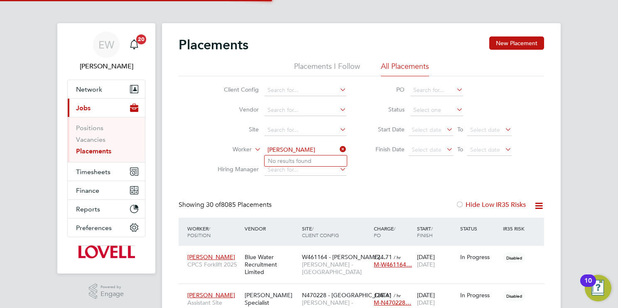
type input "Hamish Tubbs"
click at [314, 162] on li "No results found" at bounding box center [305, 161] width 82 height 11
click at [315, 150] on input at bounding box center [305, 150] width 82 height 12
paste input "Hamish Tubbs"
type input "Hamis"
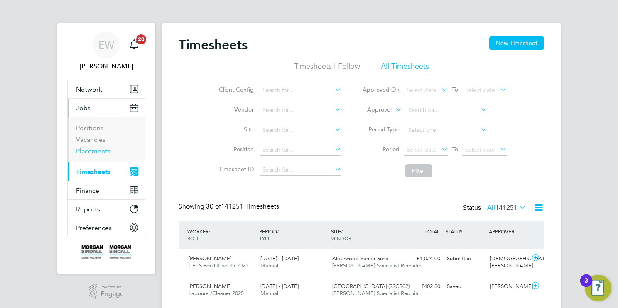
click at [97, 149] on link "Placements" at bounding box center [93, 151] width 34 height 8
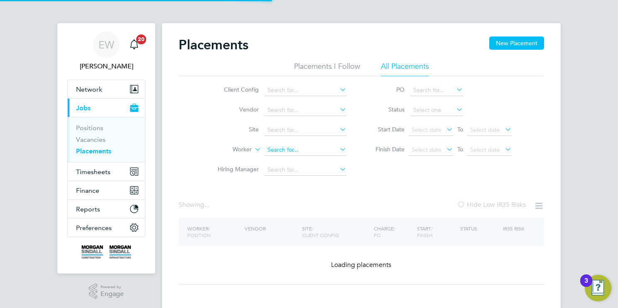
click at [299, 147] on input at bounding box center [305, 150] width 82 height 12
paste input "[PERSON_NAME]"
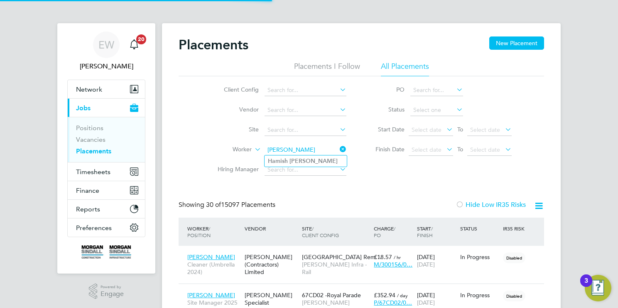
type input "[PERSON_NAME]"
click at [315, 161] on li "[PERSON_NAME]" at bounding box center [305, 161] width 82 height 11
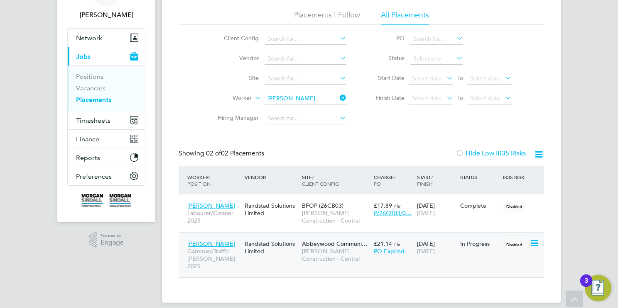
click at [320, 254] on span "[PERSON_NAME] Construction - Central" at bounding box center [336, 255] width 68 height 15
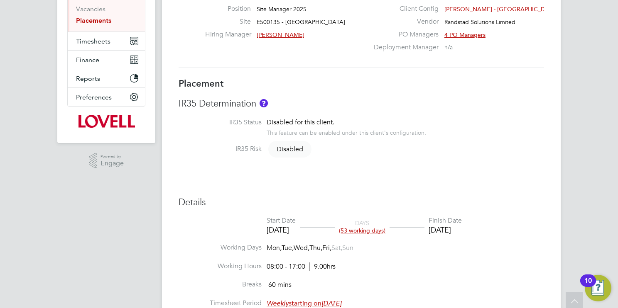
scroll to position [8, 0]
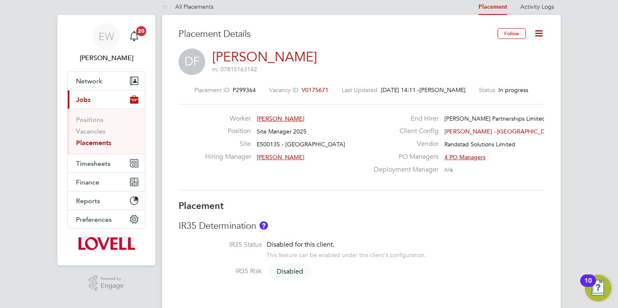
click at [538, 35] on icon at bounding box center [539, 33] width 10 height 10
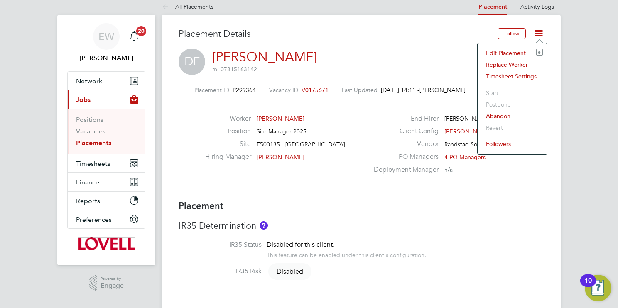
click at [515, 53] on li "Edit Placement e" at bounding box center [512, 53] width 61 height 12
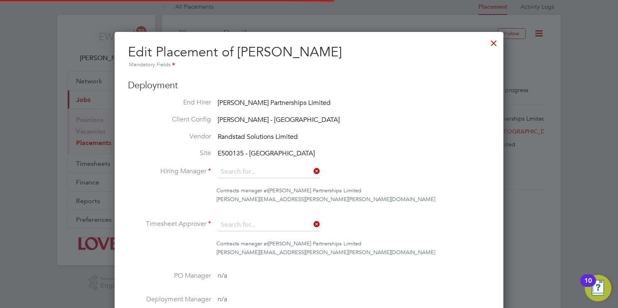
type input "Gary Tansey"
type input "16 Jul 2025"
type input "28 Sep 2025"
type input "08:00"
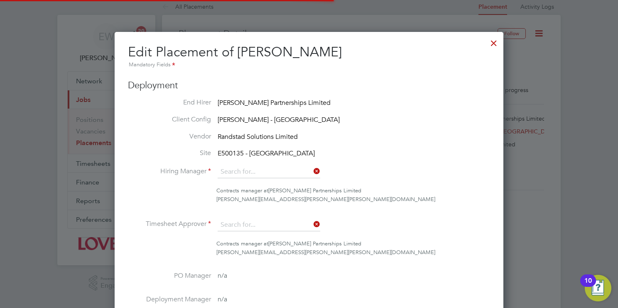
type input "17:00"
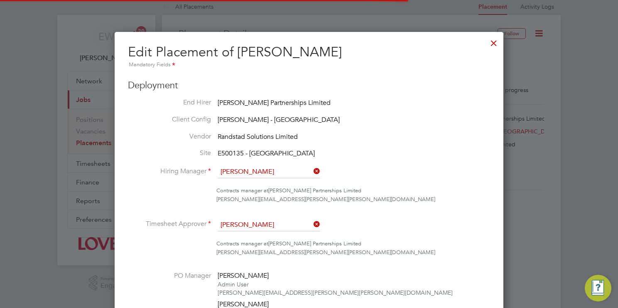
scroll to position [4, 4]
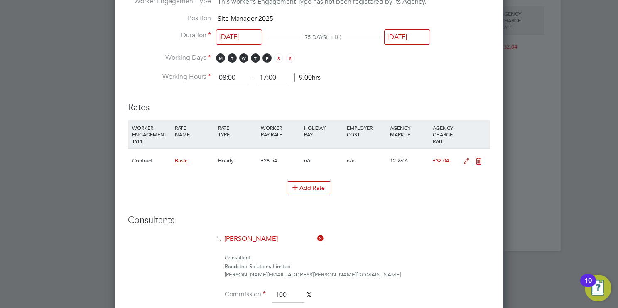
click at [466, 158] on icon at bounding box center [466, 161] width 10 height 7
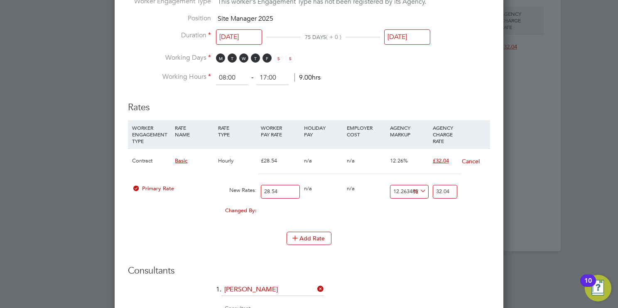
drag, startPoint x: 293, startPoint y: 190, endPoint x: 206, endPoint y: 194, distance: 87.7
click at [207, 194] on div "Primary Rate New Rates: 28.54 0 n/a 0 n/a 12.263489838822705 0 % 32.04" at bounding box center [309, 192] width 362 height 22
type input "3"
type input "3.367904695164681"
type input "30"
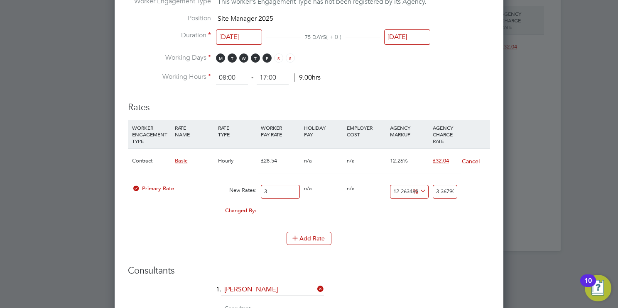
type input "33.67904695164681"
type input "30.08"
type input "33.76885774351787"
type input "30.08"
click at [439, 187] on input "33.76885774351787" at bounding box center [445, 192] width 24 height 14
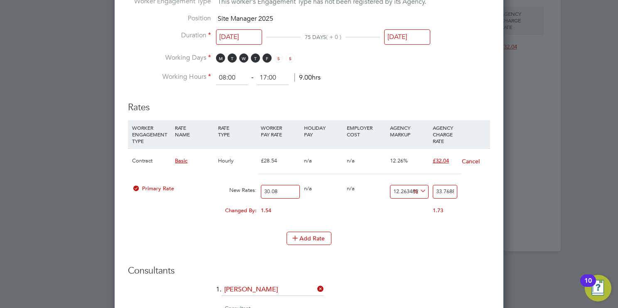
click at [439, 187] on input "33.76885774351787" at bounding box center [445, 192] width 24 height 14
type input "-93.35106382978724"
type input "2"
type input "-26.861702127659573"
type input "22"
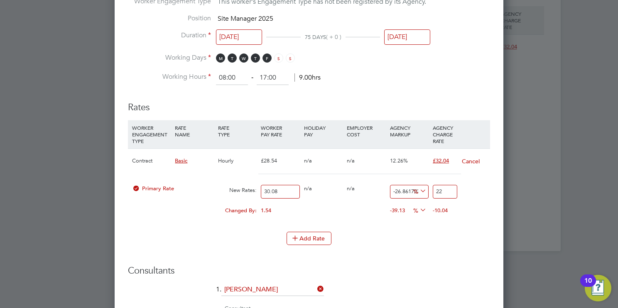
type input "-93.35106382978724"
type input "2"
type input "-90.02659574468085"
type input "3"
type input "9.707446808510639"
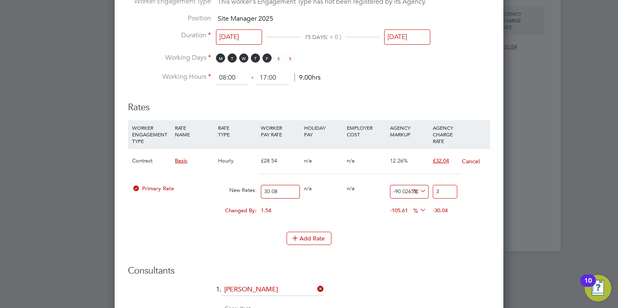
type input "33"
type input "11.36968085106383"
type input "33.5"
type input "11.63563829787234"
type input "33.58"
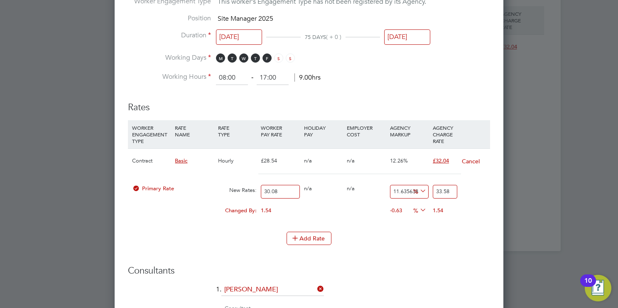
click at [414, 265] on h3 "Consultants" at bounding box center [309, 271] width 362 height 12
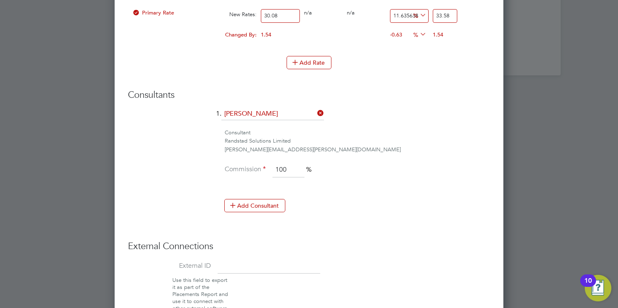
scroll to position [801, 0]
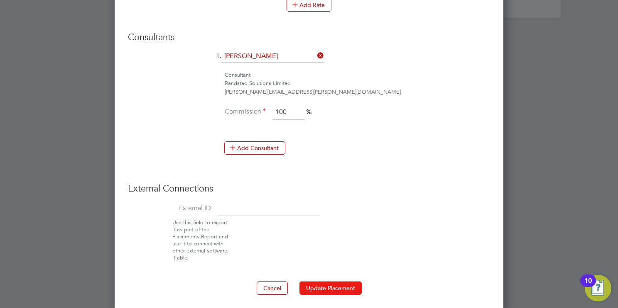
click at [348, 282] on button "Update Placement" at bounding box center [330, 288] width 62 height 13
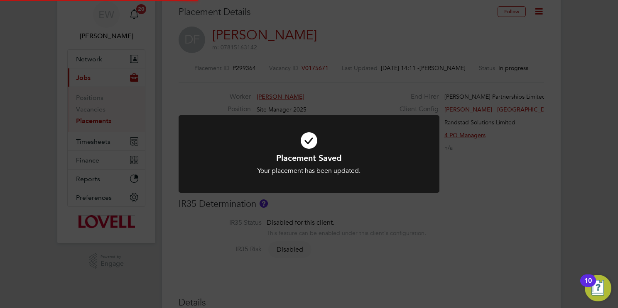
scroll to position [8, 0]
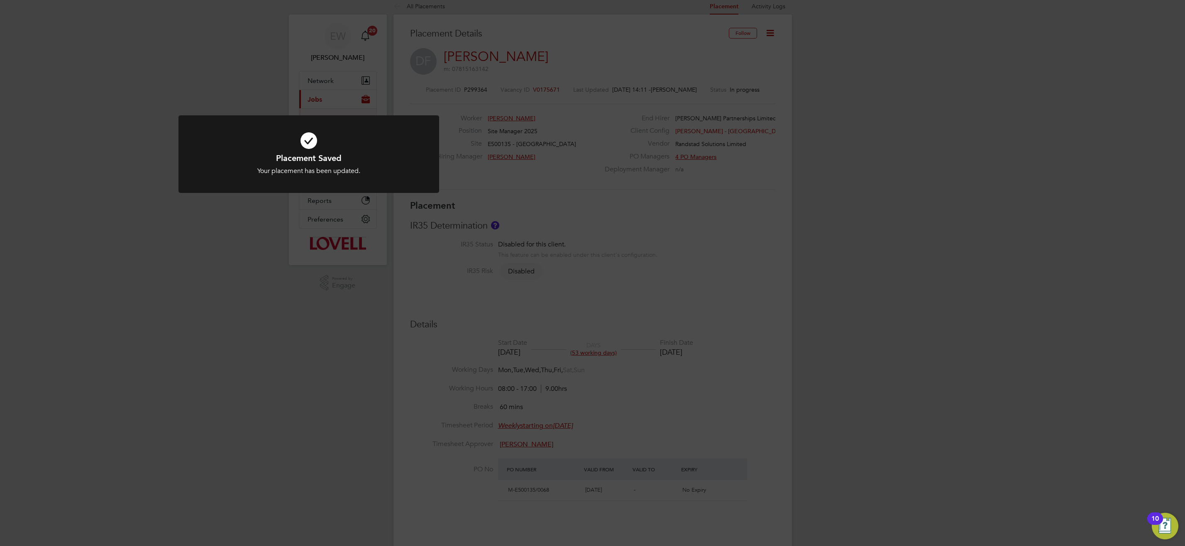
click at [553, 221] on div "Placement Saved Your placement has been updated. Cancel Okay" at bounding box center [592, 273] width 1185 height 546
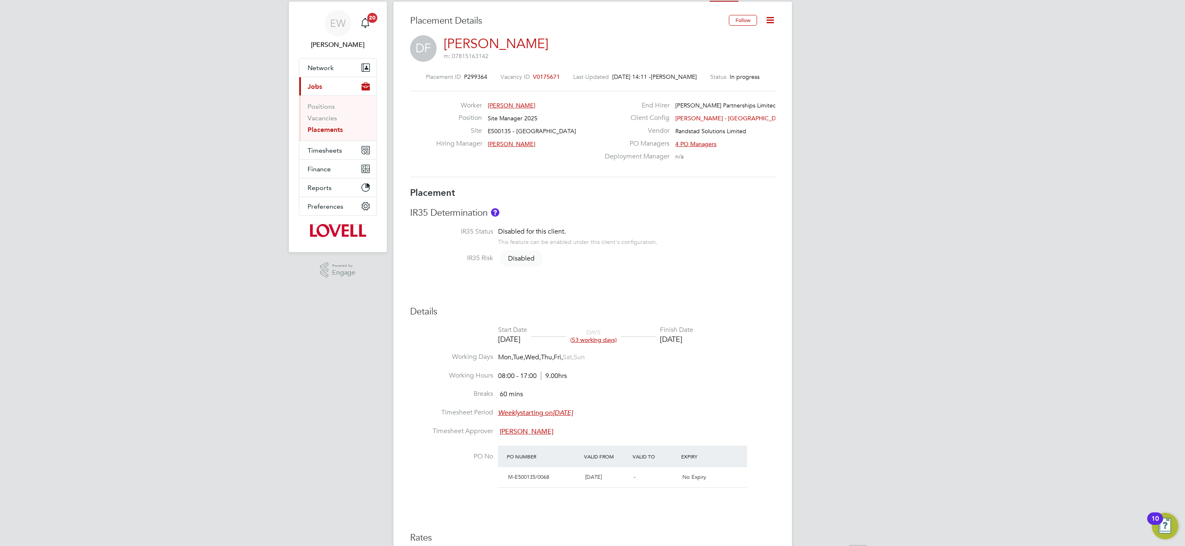
scroll to position [0, 0]
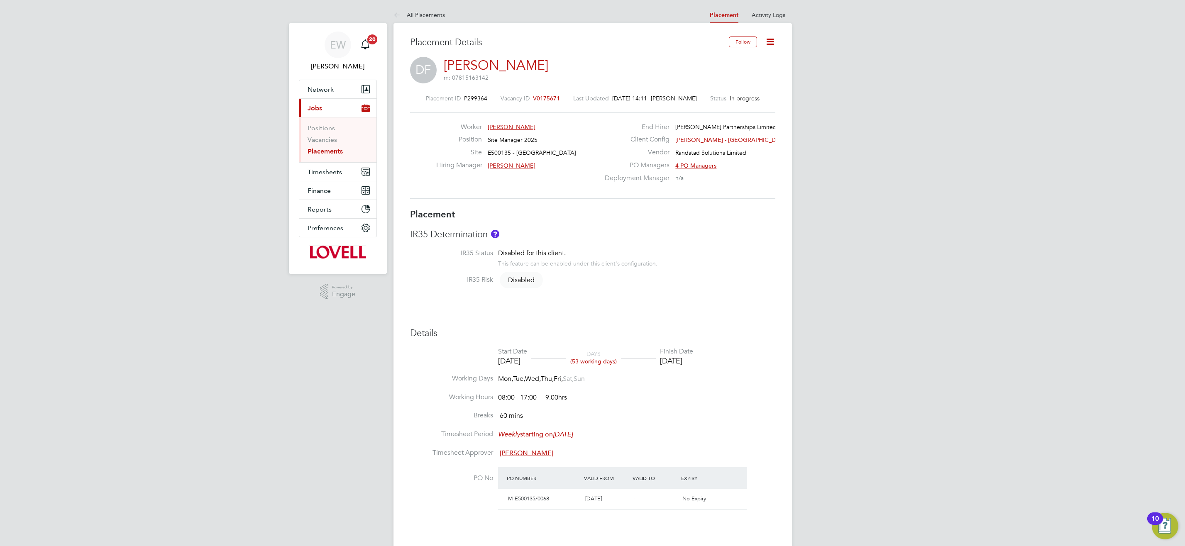
click at [330, 148] on link "Placements" at bounding box center [325, 151] width 35 height 8
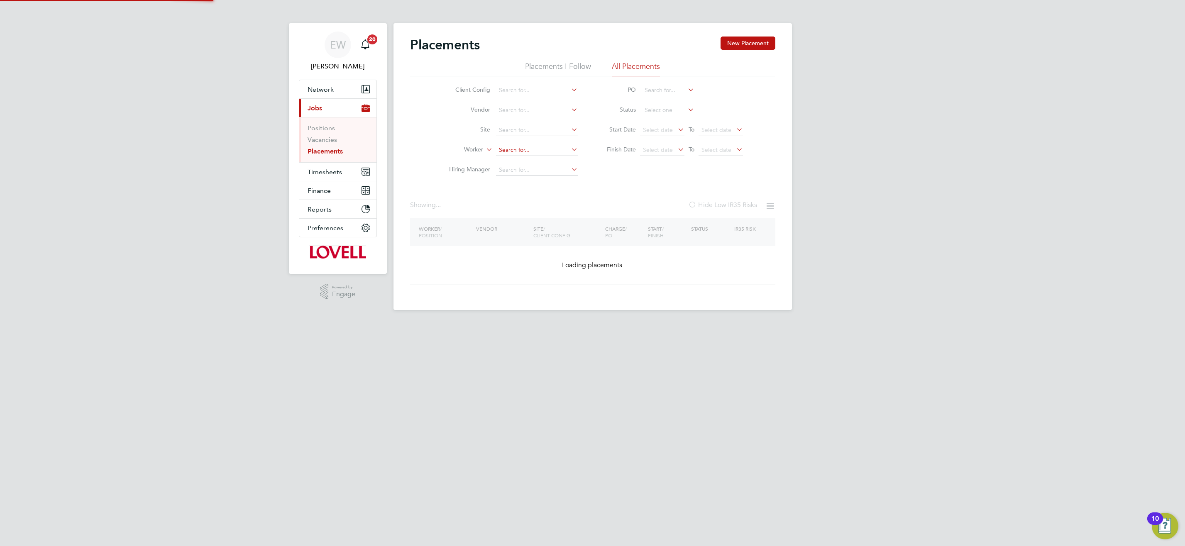
click at [524, 146] on input at bounding box center [537, 150] width 82 height 12
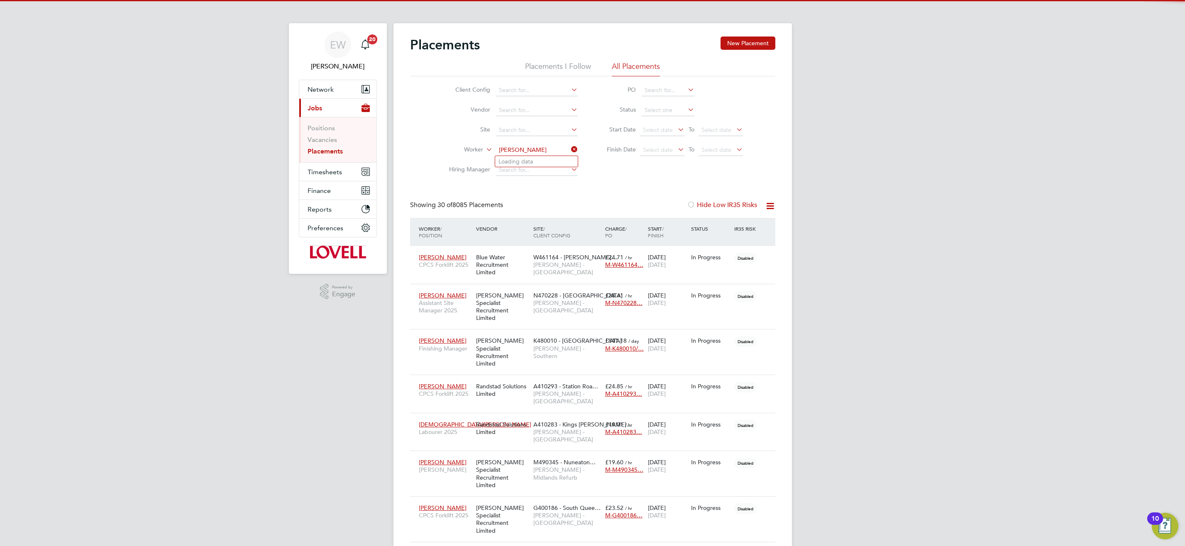
scroll to position [24, 72]
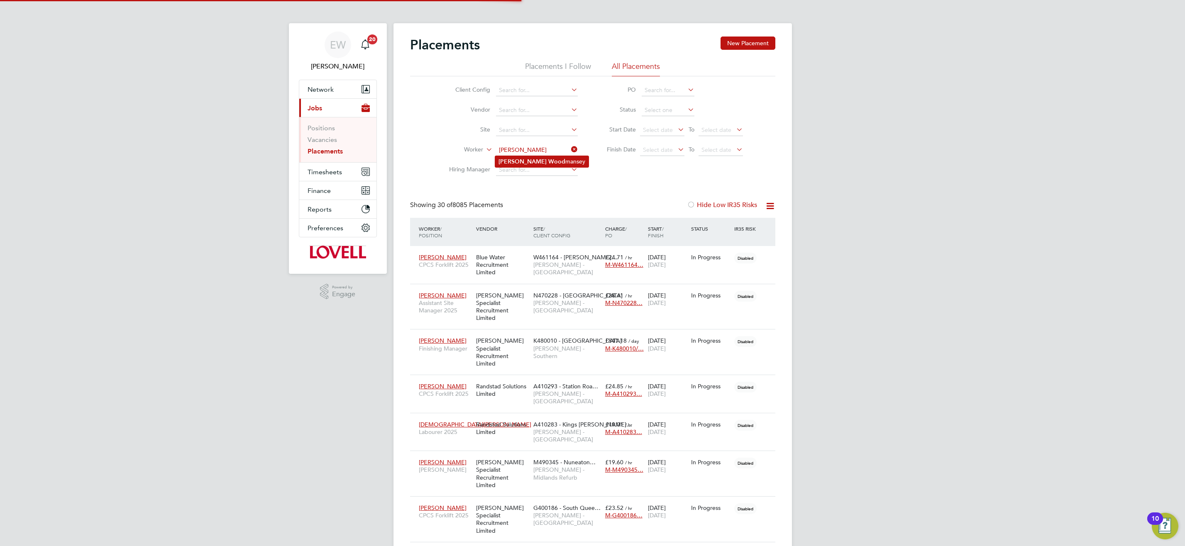
click at [553, 163] on li "Glen Wood mansey" at bounding box center [541, 161] width 93 height 11
type input "Glen Woodmansey"
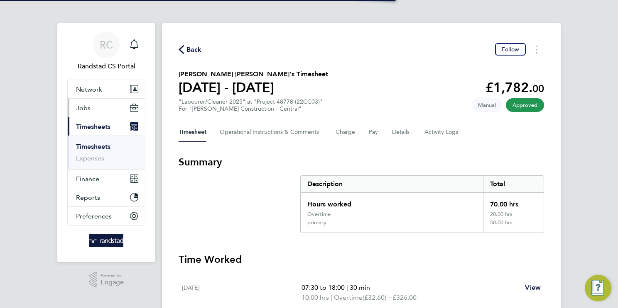
click at [79, 106] on span "Jobs" at bounding box center [83, 108] width 15 height 8
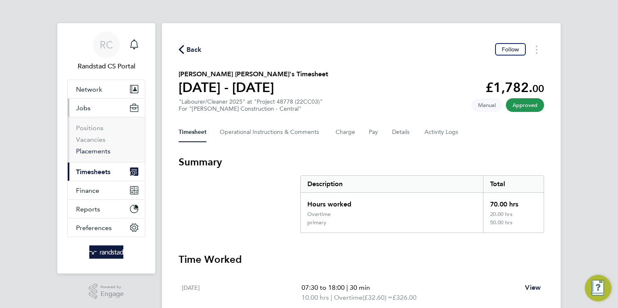
click at [97, 148] on link "Placements" at bounding box center [93, 151] width 34 height 8
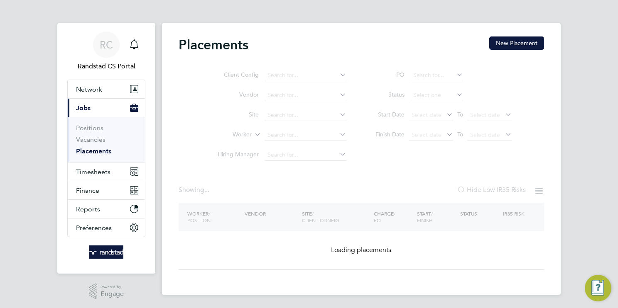
click at [318, 135] on ul "Client Config Vendor Site Worker Hiring Manager" at bounding box center [279, 116] width 156 height 100
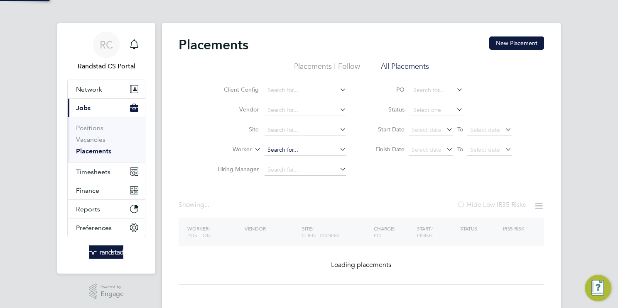
click at [289, 147] on input at bounding box center [305, 150] width 82 height 12
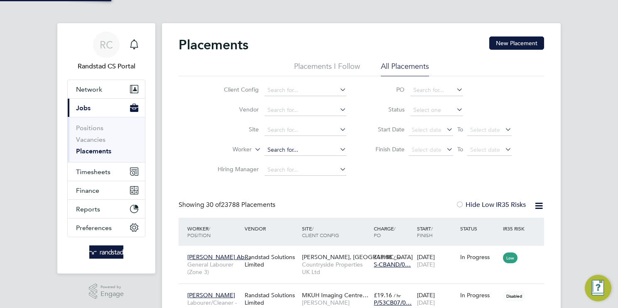
paste input "[PERSON_NAME] Oshindele"
drag, startPoint x: 319, startPoint y: 149, endPoint x: 414, endPoint y: 148, distance: 95.1
click at [414, 148] on div "Client Config Vendor Site Worker [PERSON_NAME] Oshindele Hiring Manager PO Stat…" at bounding box center [361, 128] width 365 height 104
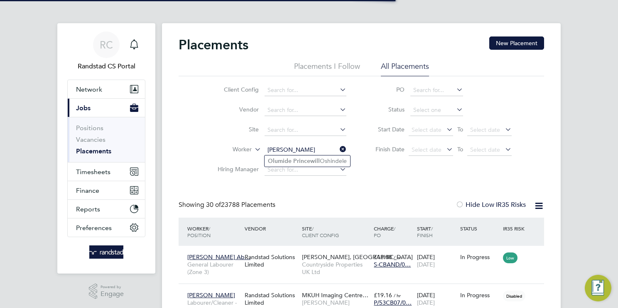
click at [331, 161] on li "[PERSON_NAME] Oshindele" at bounding box center [307, 161] width 86 height 11
type input "[PERSON_NAME] Oshindele"
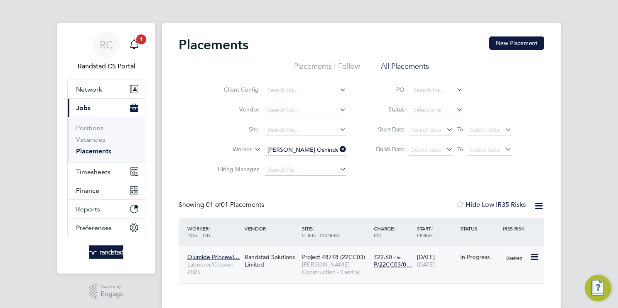
click at [335, 267] on span "[PERSON_NAME] Construction - Central" at bounding box center [336, 268] width 68 height 15
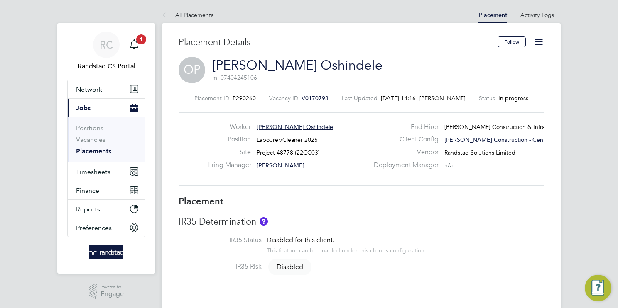
click at [538, 41] on icon at bounding box center [539, 42] width 10 height 10
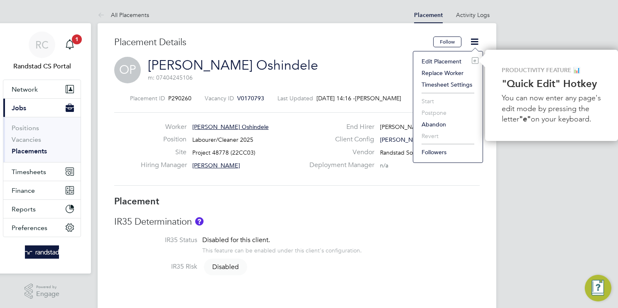
click at [445, 61] on li "Edit Placement e" at bounding box center [447, 62] width 61 height 12
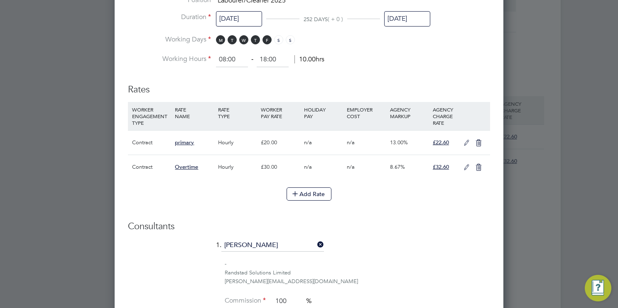
click at [466, 164] on icon at bounding box center [466, 167] width 10 height 7
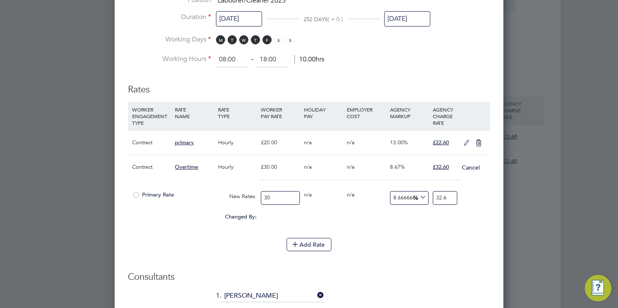
click at [280, 197] on input "30" at bounding box center [280, 198] width 39 height 14
type input "30.4"
type input "33.034666666666666"
type input "30.48"
type input "33.1216"
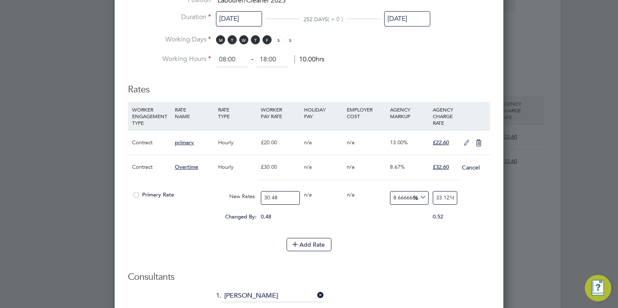
type input "30.48"
click at [442, 195] on input "33.1216" at bounding box center [445, 198] width 24 height 14
type input "-90.15748031496064"
type input "3"
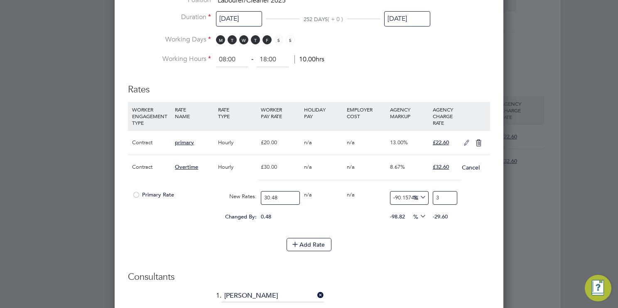
type input "8.26771653543307"
type input "33.0"
type input "8.530183727034121"
type input "33.08"
click at [319, 245] on button "Add Rate" at bounding box center [308, 244] width 45 height 13
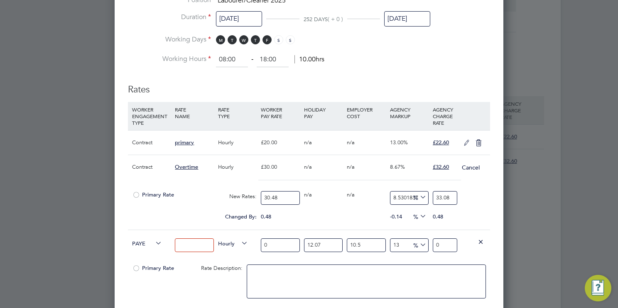
click at [148, 240] on span "PAYE" at bounding box center [147, 243] width 30 height 9
click at [149, 249] on li "Contract" at bounding box center [145, 251] width 33 height 10
click at [187, 243] on input at bounding box center [194, 246] width 39 height 14
type input "Overtime 2"
drag, startPoint x: 292, startPoint y: 243, endPoint x: 219, endPoint y: 247, distance: 73.2
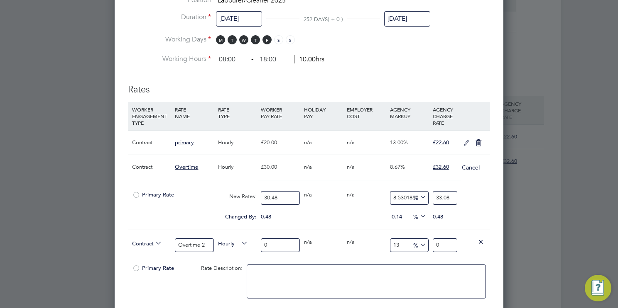
click at [219, 247] on div "Contract Overtime 2 Hourly 0 0 n/a 0 n/a 13 0 % 0" at bounding box center [309, 245] width 362 height 31
type input "4"
type input "4.52"
type input "40"
type input "45.2"
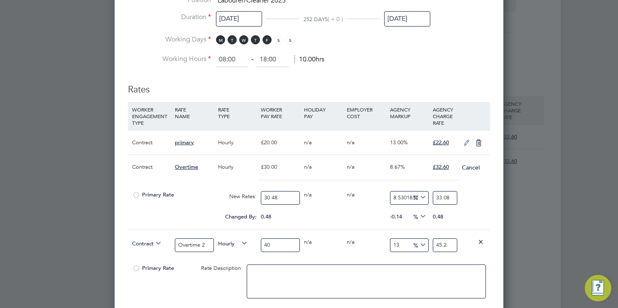
type input "40.6"
type input "45.878"
type input "40.64"
type input "45.9232"
type input "40.64"
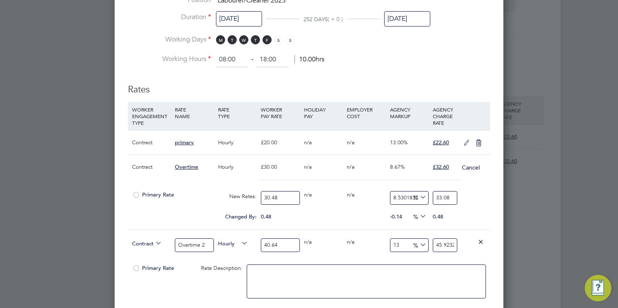
click at [445, 242] on input "45.9232" at bounding box center [445, 246] width 24 height 14
type input "-90.15748031496064"
type input "4"
type input "5.807086614173229"
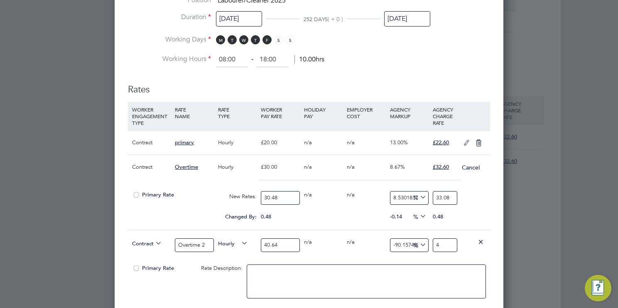
type input "43"
type input "6.299212598425197"
type input "43.2"
type input "6.397637795275591"
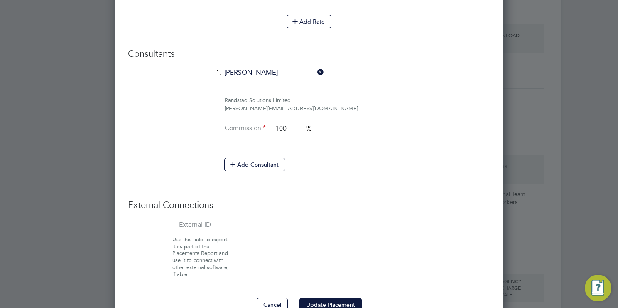
scroll to position [946, 0]
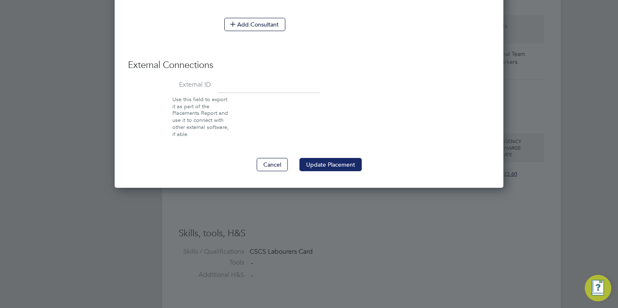
type input "43.24"
click at [338, 161] on button "Update Placement" at bounding box center [330, 164] width 62 height 13
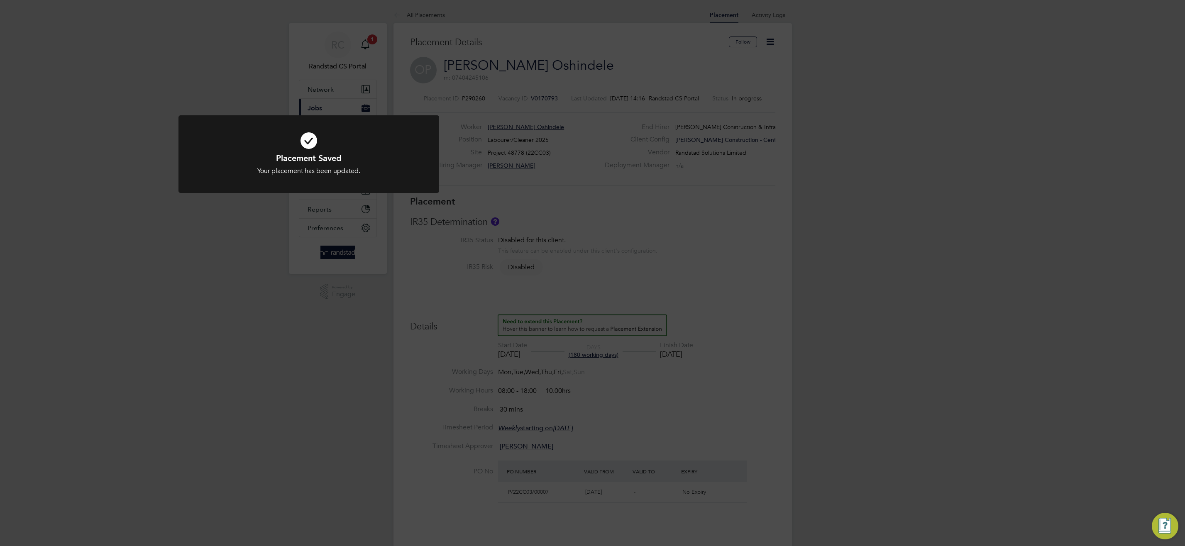
click at [617, 295] on div "Placement Saved Your placement has been updated. Cancel Okay" at bounding box center [592, 273] width 1185 height 546
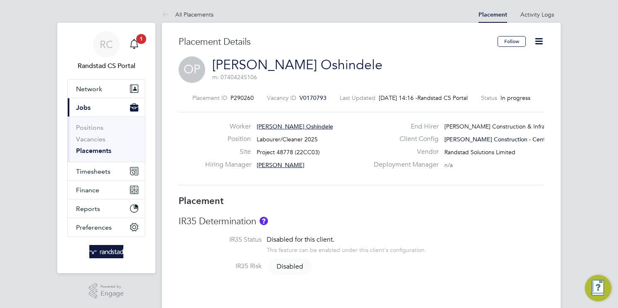
scroll to position [0, 0]
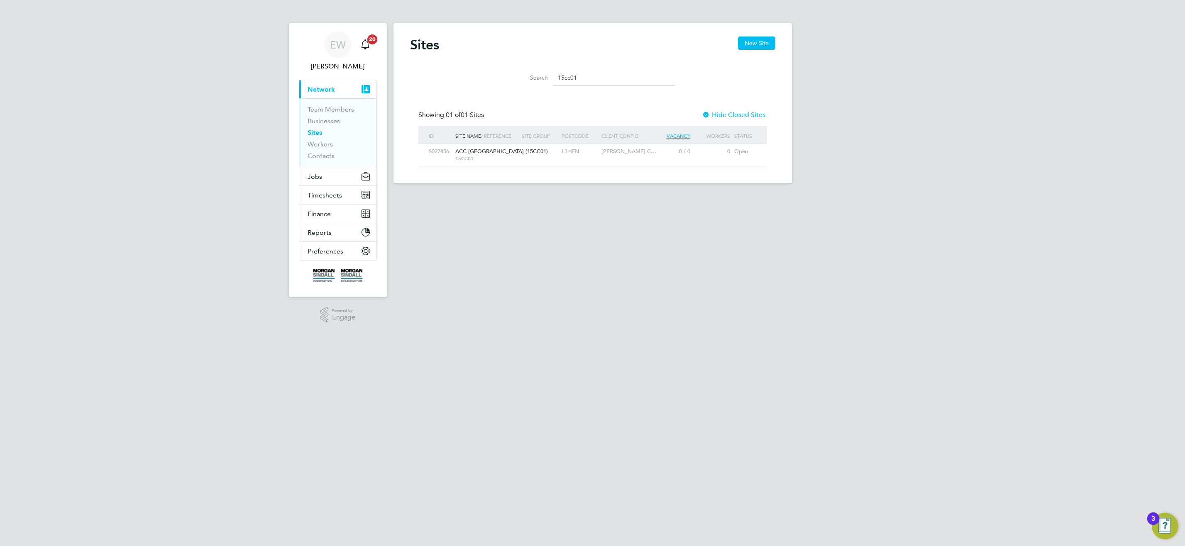
scroll to position [16, 54]
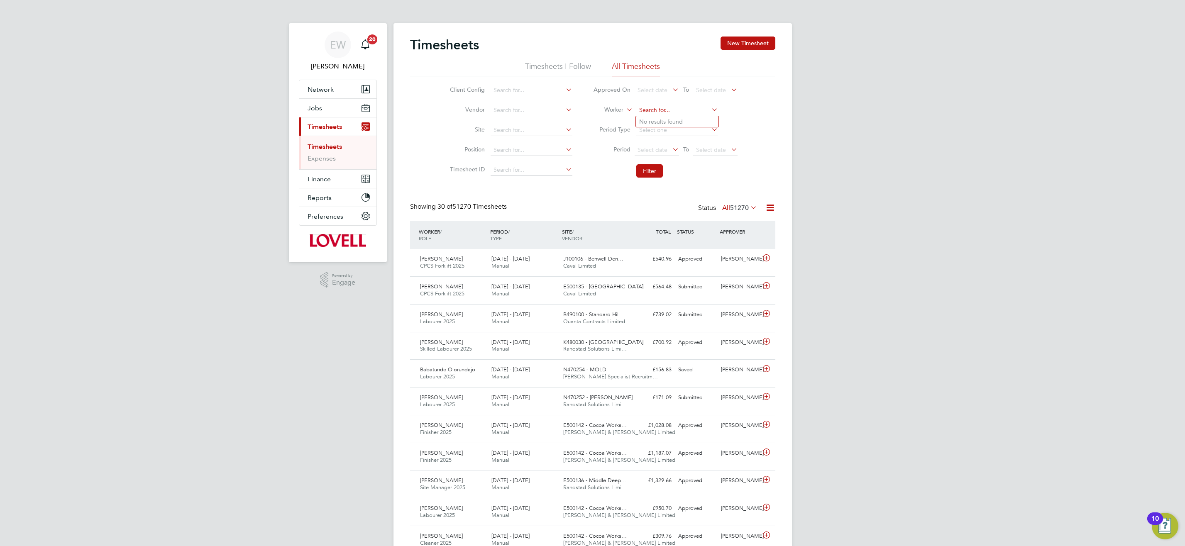
click at [662, 107] on input at bounding box center [677, 111] width 82 height 12
paste input "[URL][DOMAIN_NAME]"
type input "[URL][DOMAIN_NAME]"
click at [662, 107] on input at bounding box center [677, 111] width 82 height 12
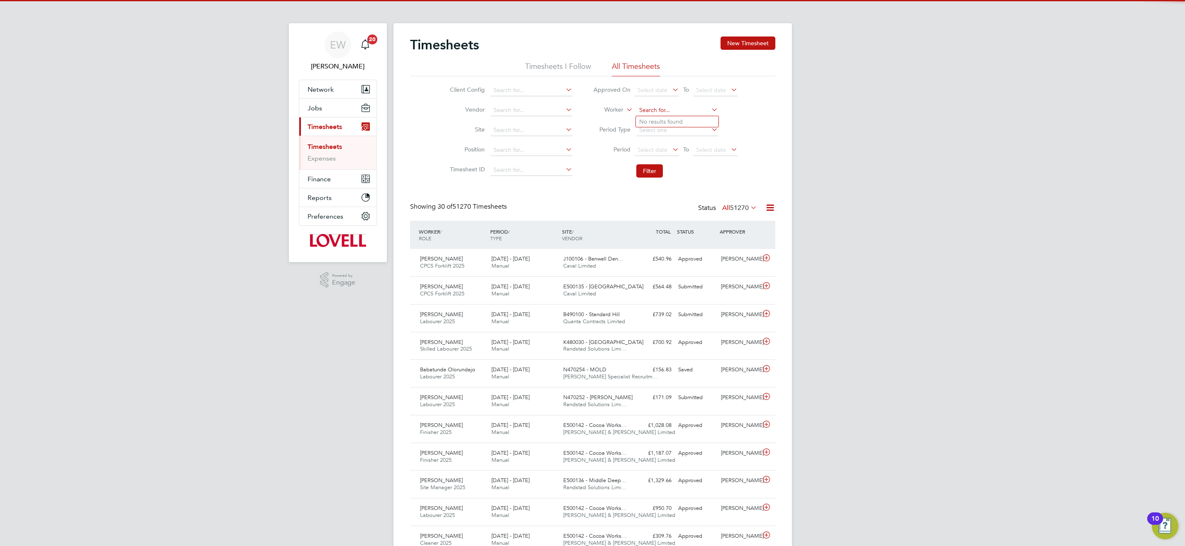
paste input "[URL][DOMAIN_NAME]"
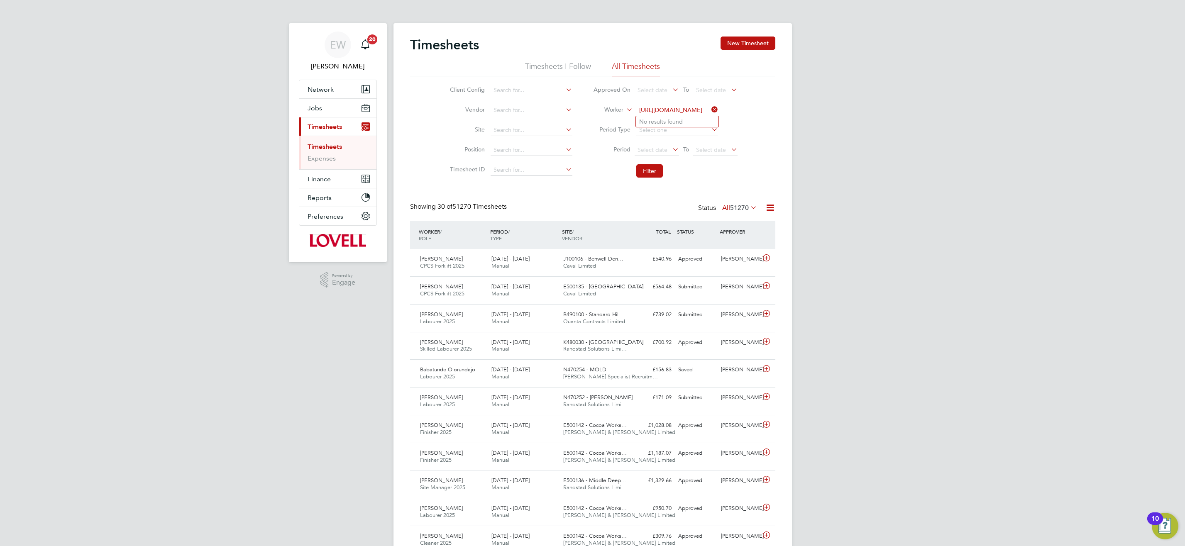
type input "[URL][DOMAIN_NAME]"
click at [710, 109] on icon at bounding box center [710, 110] width 0 height 12
click at [695, 108] on input at bounding box center [677, 111] width 82 height 12
click at [675, 109] on input at bounding box center [677, 111] width 82 height 12
click at [661, 145] on li "[PERSON_NAME]" at bounding box center [677, 143] width 83 height 11
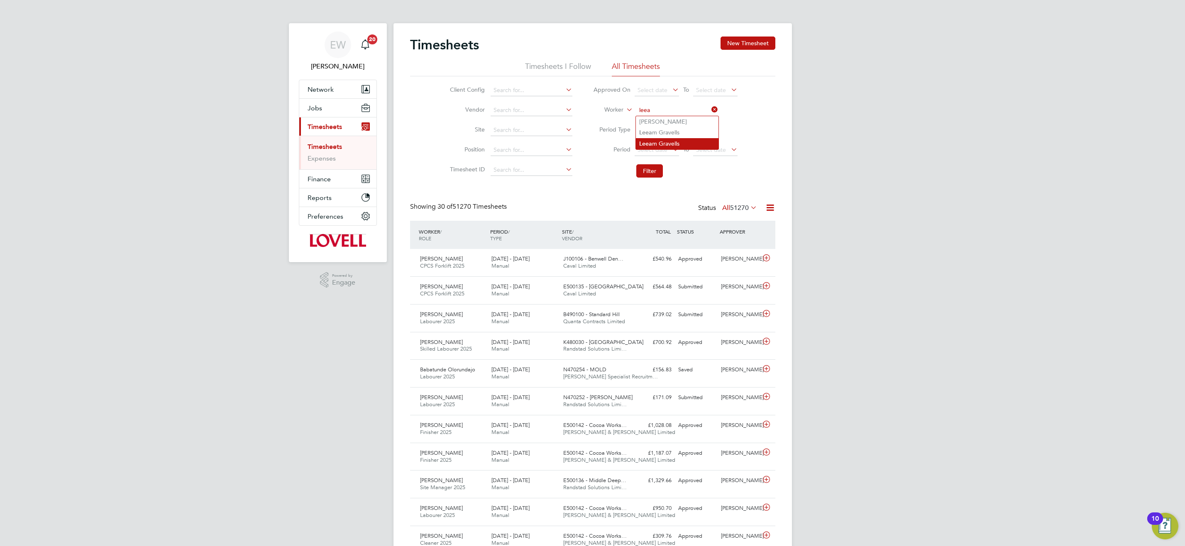
type input "Leeam Gravells"
click at [650, 171] on button "Filter" at bounding box center [649, 170] width 27 height 13
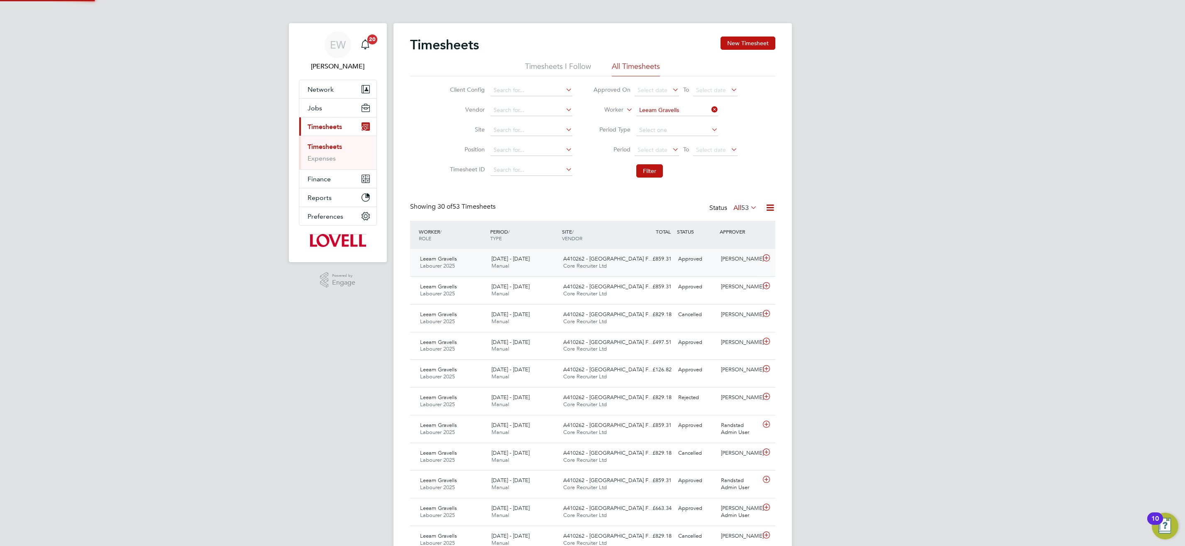
click at [592, 262] on span "A410262 - [GEOGRAPHIC_DATA] F…" at bounding box center [608, 258] width 91 height 7
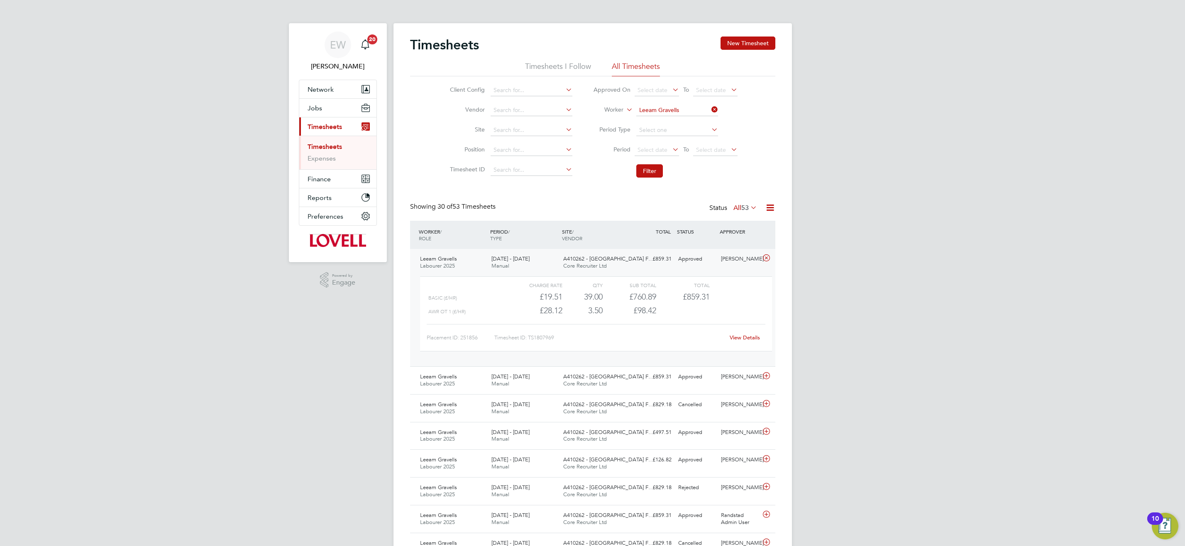
click at [555, 266] on div "[DATE] - [DATE] Manual" at bounding box center [524, 262] width 72 height 21
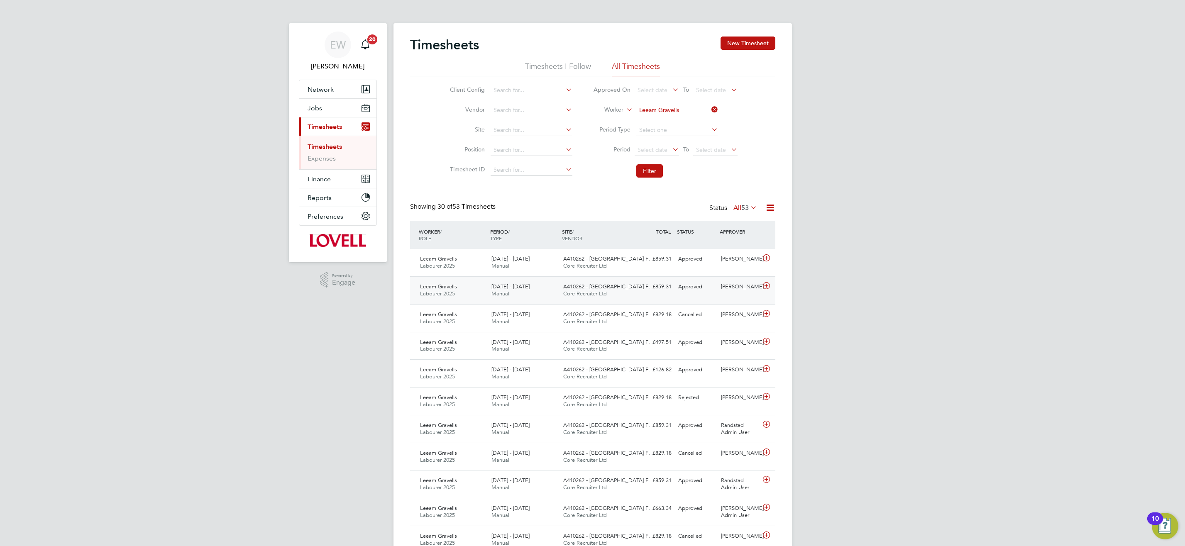
click at [587, 285] on span "A410262 - [GEOGRAPHIC_DATA] F…" at bounding box center [608, 286] width 91 height 7
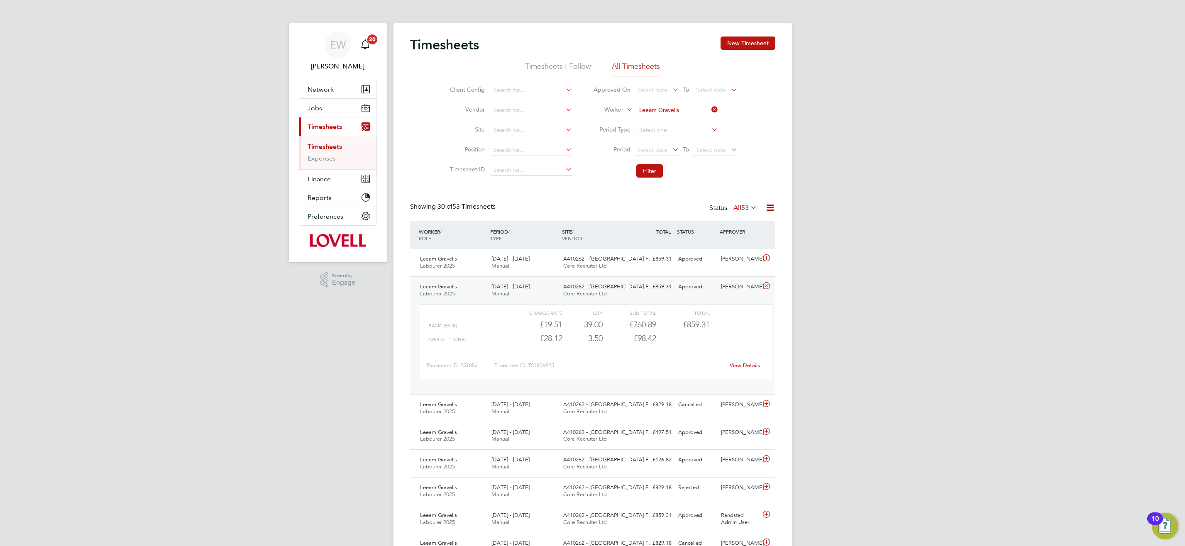
click at [742, 365] on link "View Details" at bounding box center [745, 365] width 30 height 7
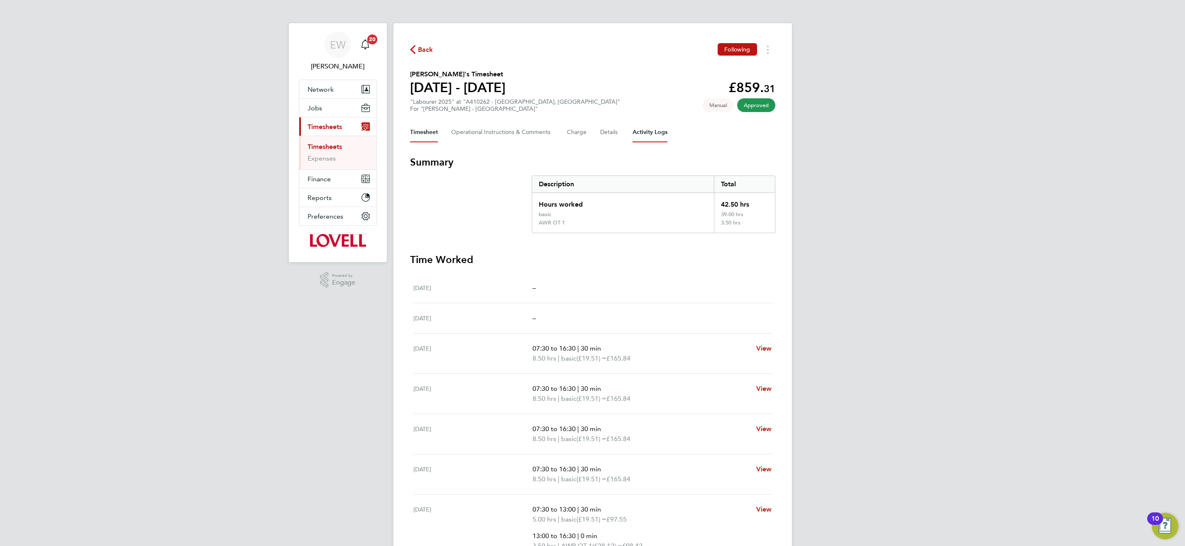
click at [640, 135] on Logs-tab "Activity Logs" at bounding box center [650, 132] width 35 height 20
